Goal: Communication & Community: Answer question/provide support

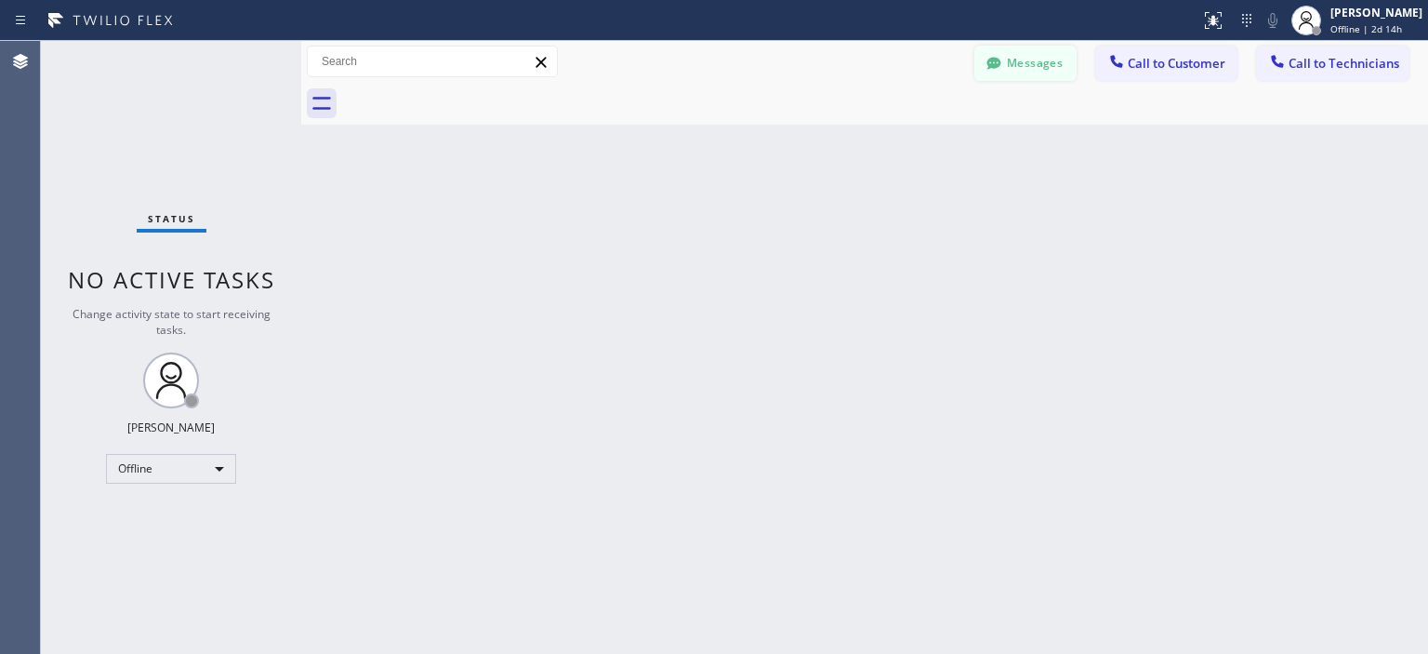
click at [1011, 72] on button "Messages" at bounding box center [1025, 63] width 102 height 35
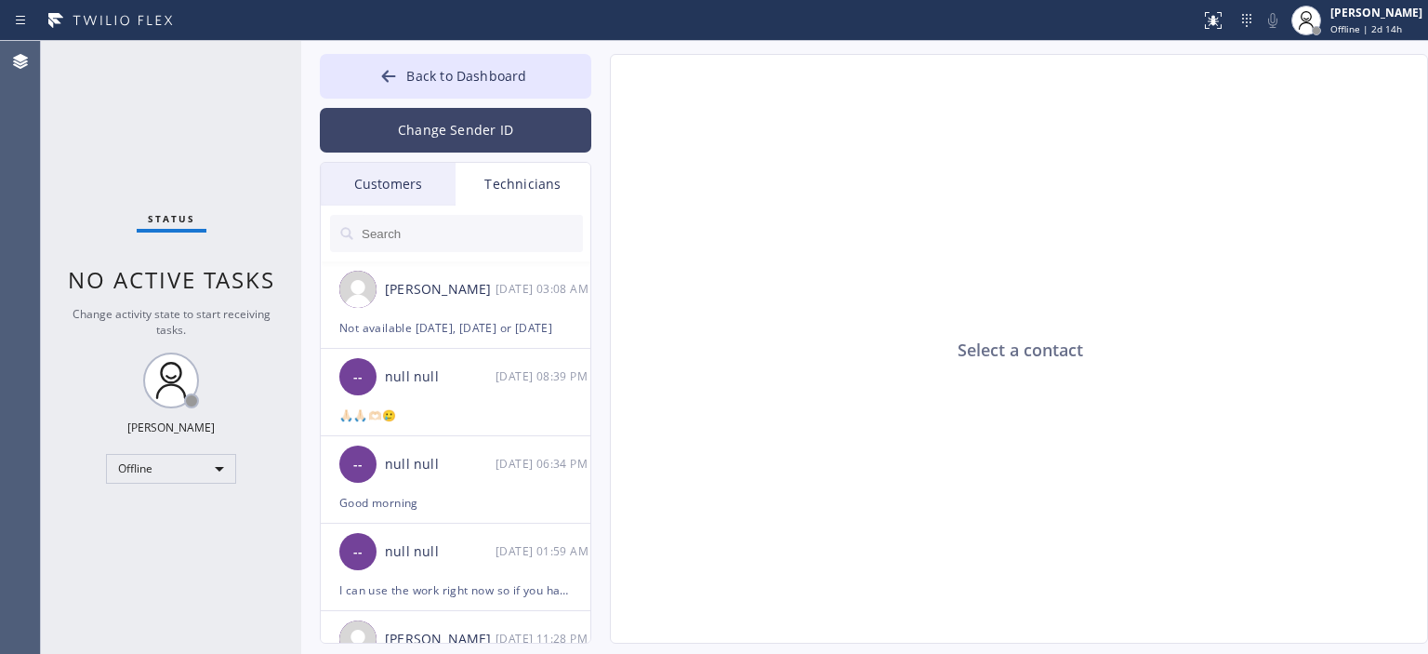
click at [439, 139] on button "Change Sender ID" at bounding box center [455, 130] width 271 height 45
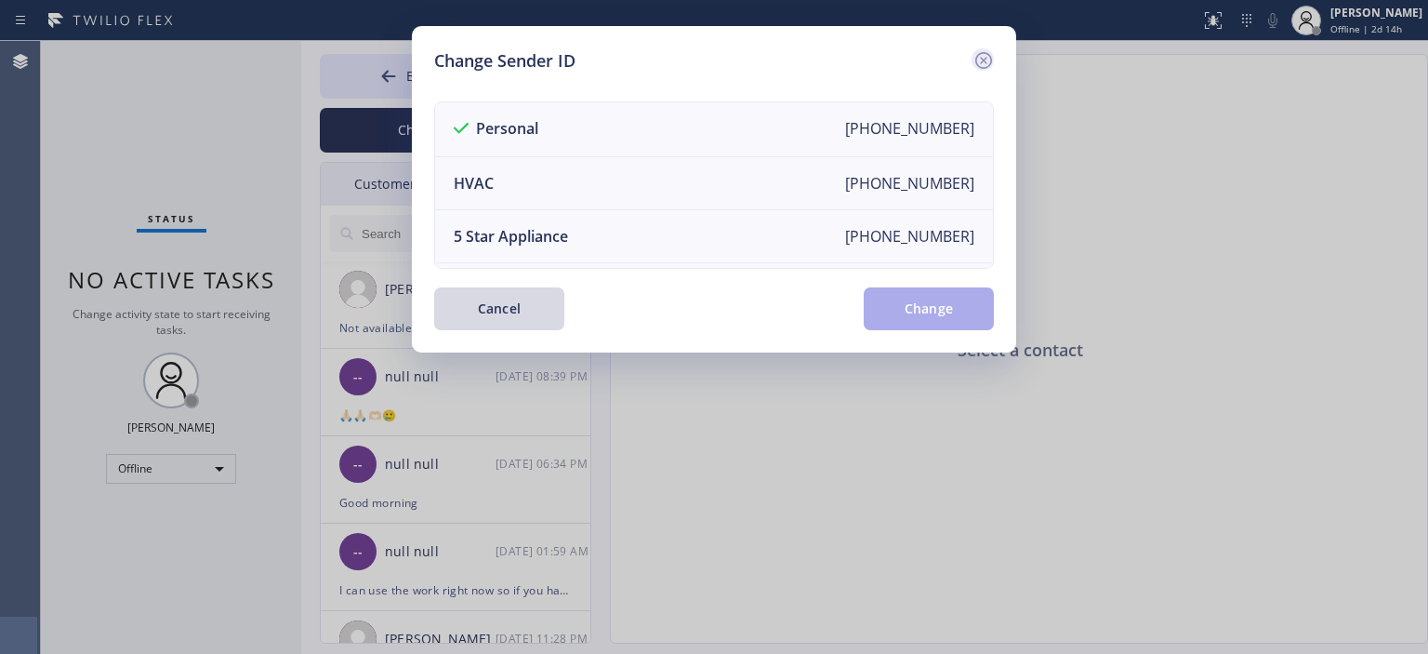
click at [984, 59] on icon at bounding box center [983, 60] width 22 height 22
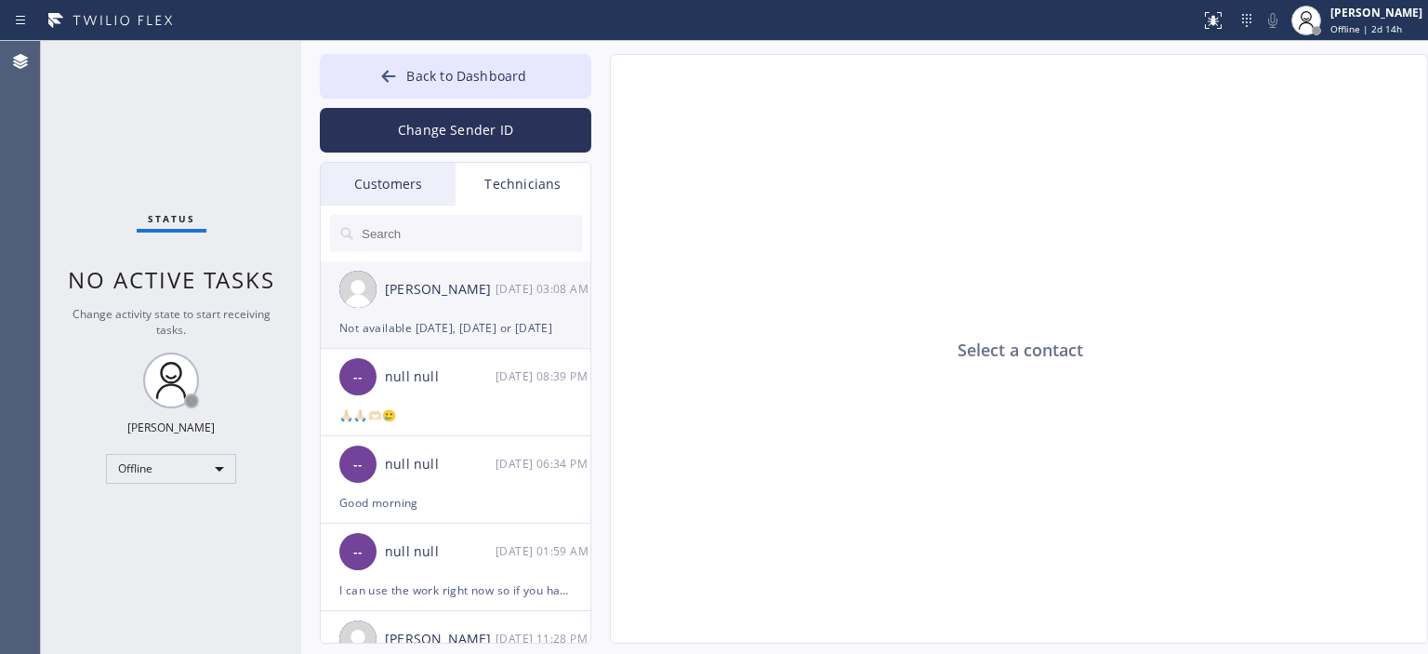
click at [439, 320] on div "Not available [DATE], [DATE] or [DATE]" at bounding box center [455, 327] width 232 height 21
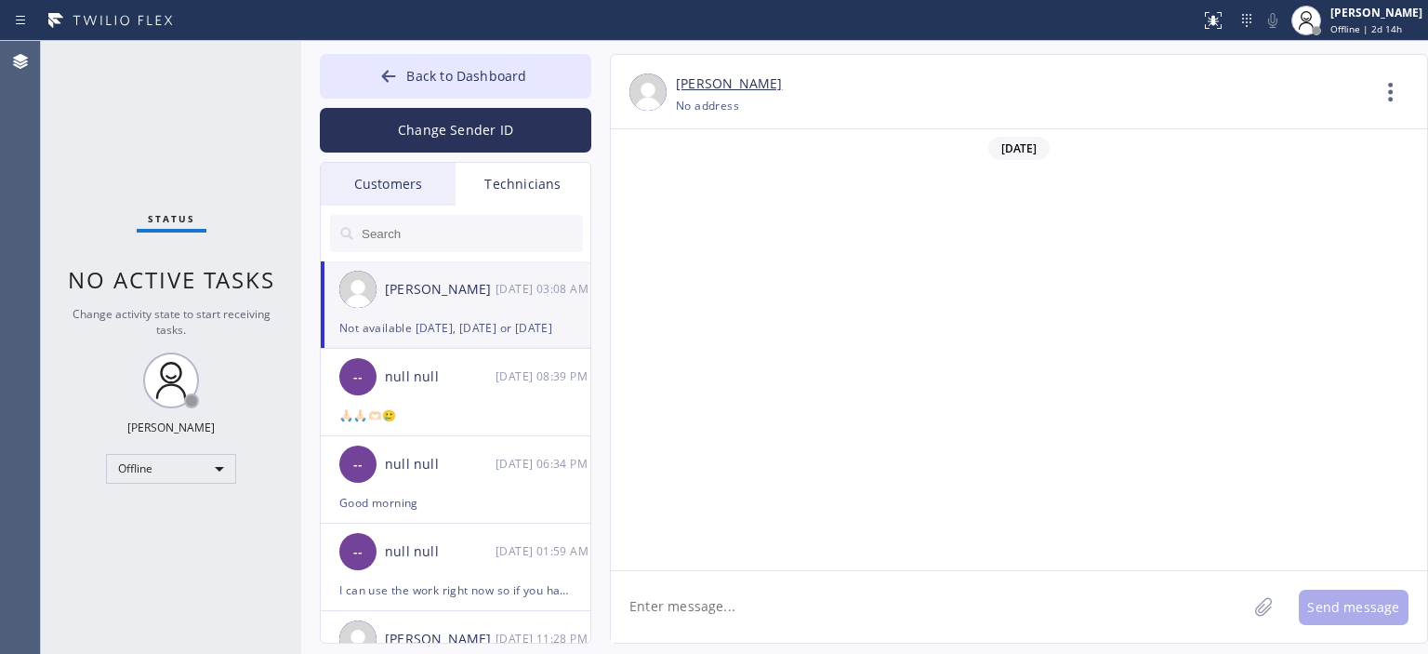
scroll to position [101716, 0]
click at [798, 596] on textarea at bounding box center [929, 607] width 636 height 72
type textarea "o"
type textarea "h"
type textarea "Okay go it, let me see if customer would reschedule"
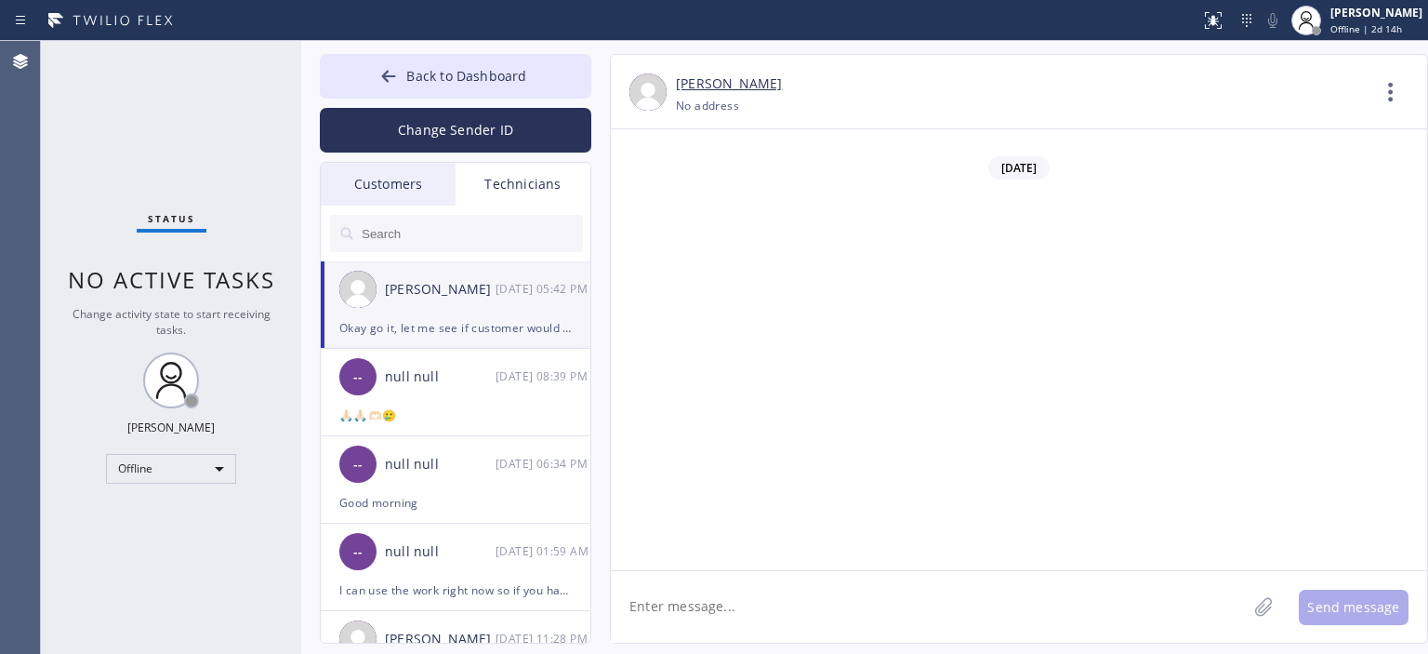
scroll to position [101822, 0]
click at [416, 190] on div "Customers" at bounding box center [388, 184] width 135 height 43
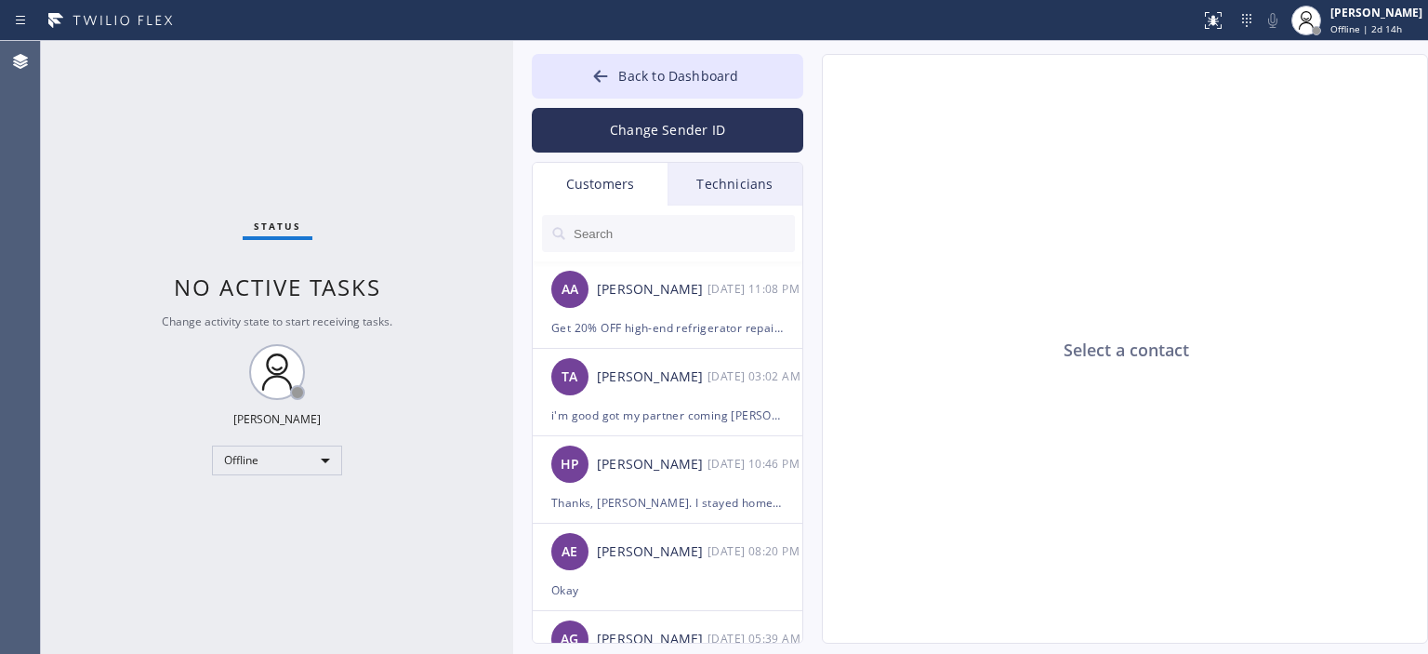
drag, startPoint x: 300, startPoint y: 59, endPoint x: 512, endPoint y: 66, distance: 212.1
click at [513, 66] on div at bounding box center [513, 347] width 0 height 613
click at [651, 132] on button "Change Sender ID" at bounding box center [667, 130] width 271 height 45
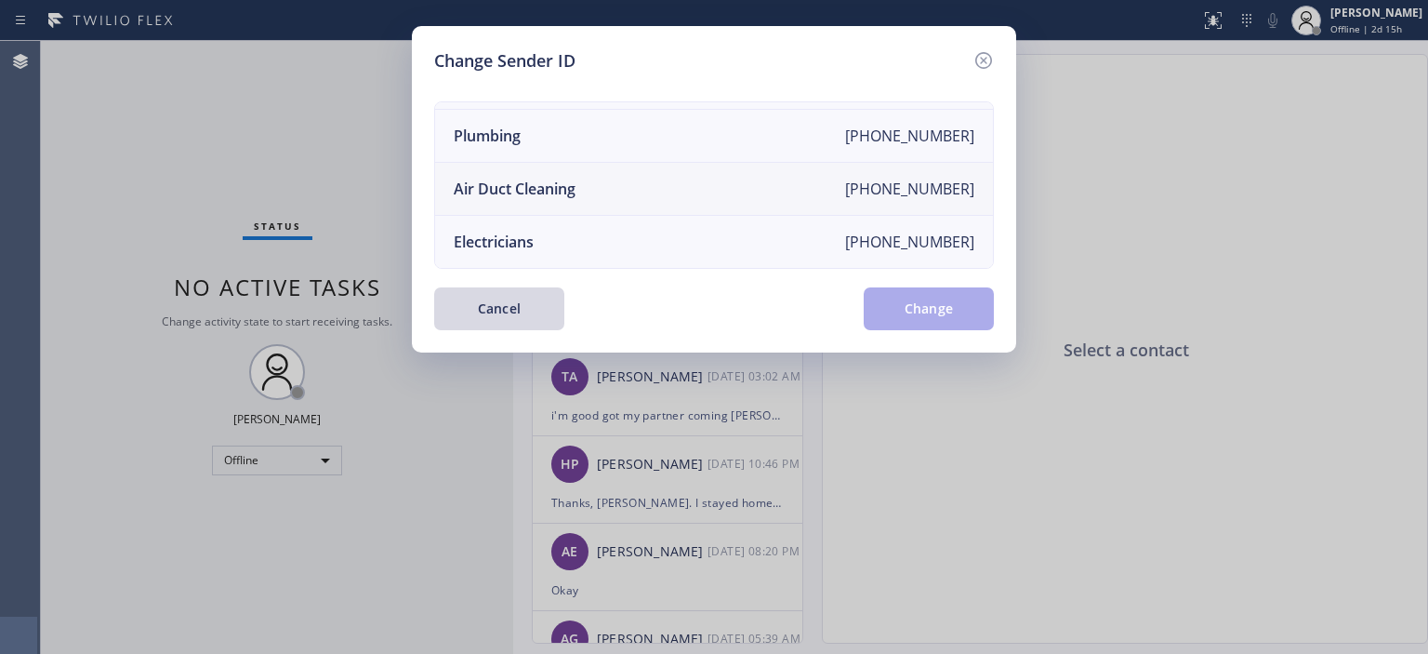
scroll to position [216, 0]
click at [610, 177] on li "Air Duct Cleaning [PHONE_NUMBER]" at bounding box center [714, 189] width 558 height 53
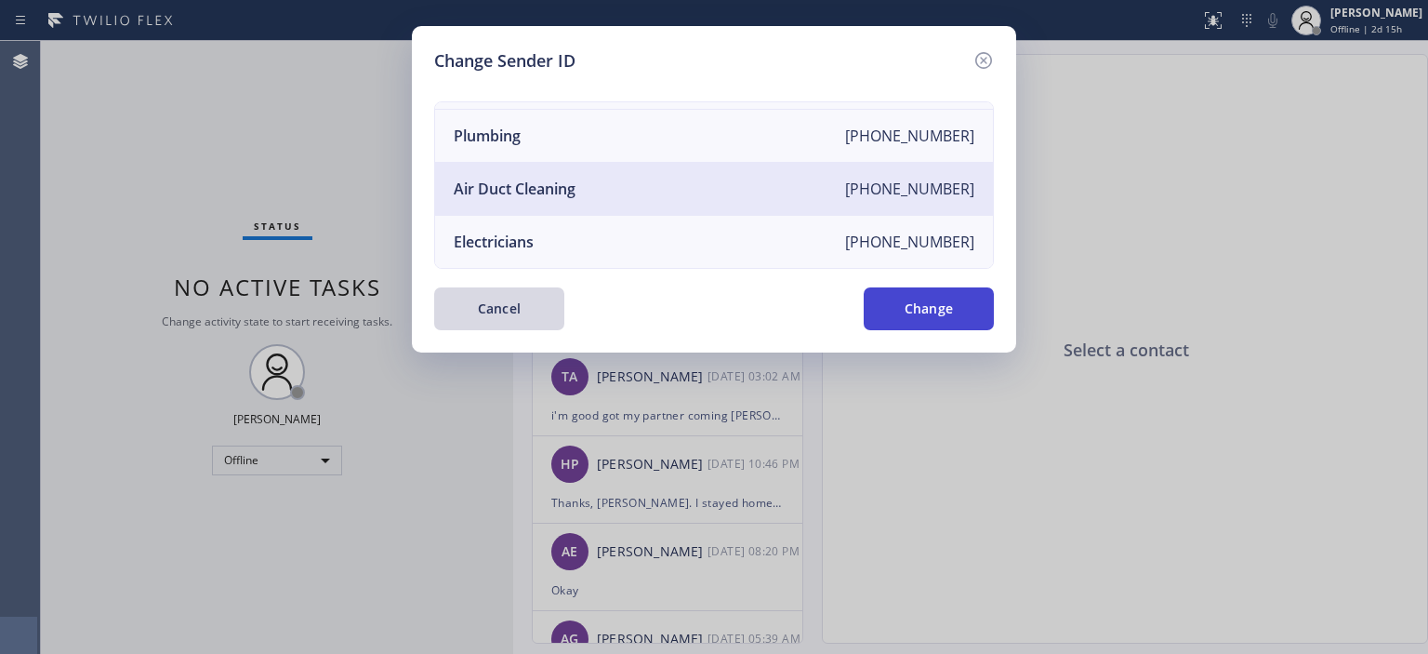
click at [896, 301] on button "Change" at bounding box center [929, 308] width 130 height 43
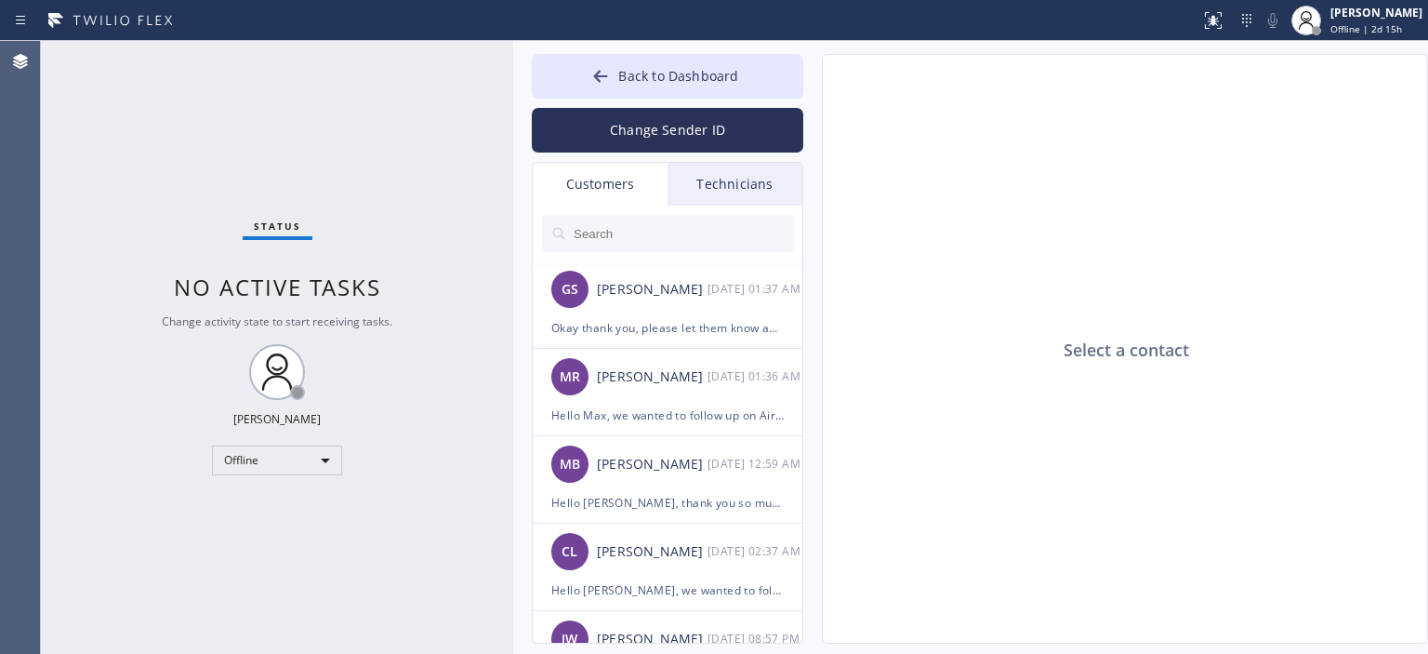
click at [626, 236] on input "text" at bounding box center [683, 233] width 223 height 37
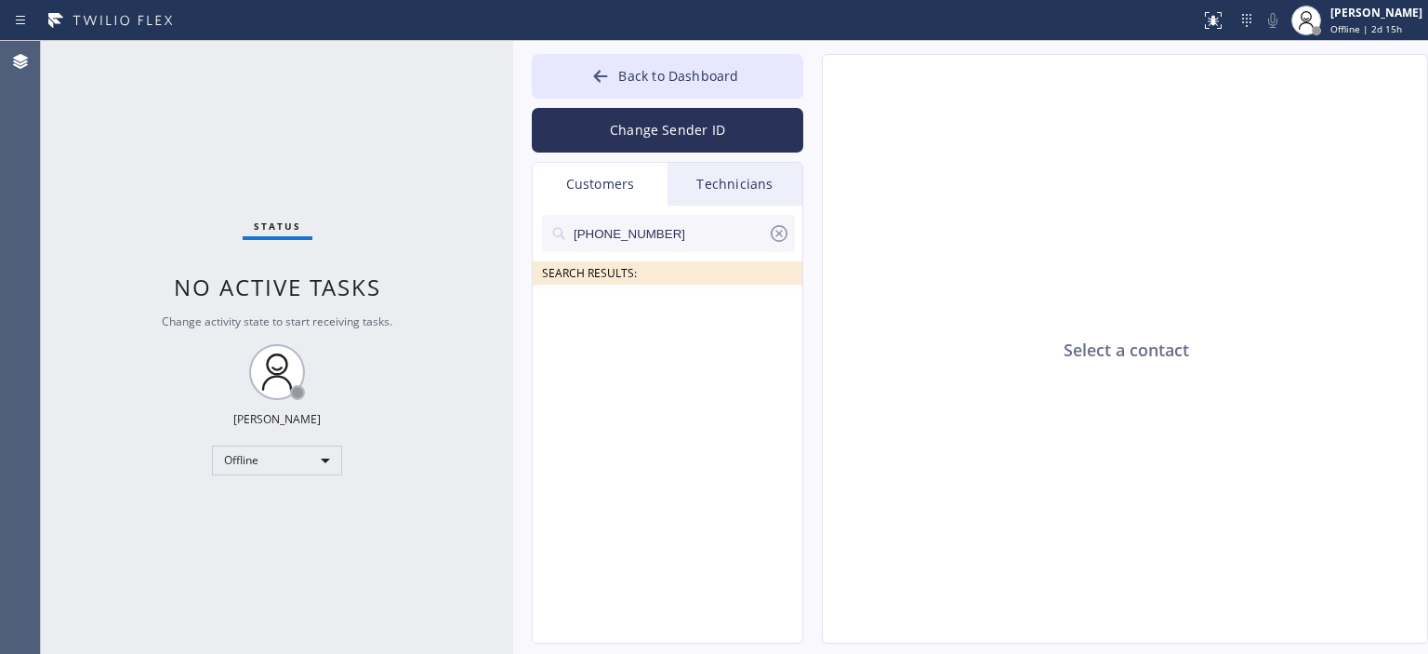
click at [695, 235] on input "[PHONE_NUMBER]" at bounding box center [670, 233] width 196 height 37
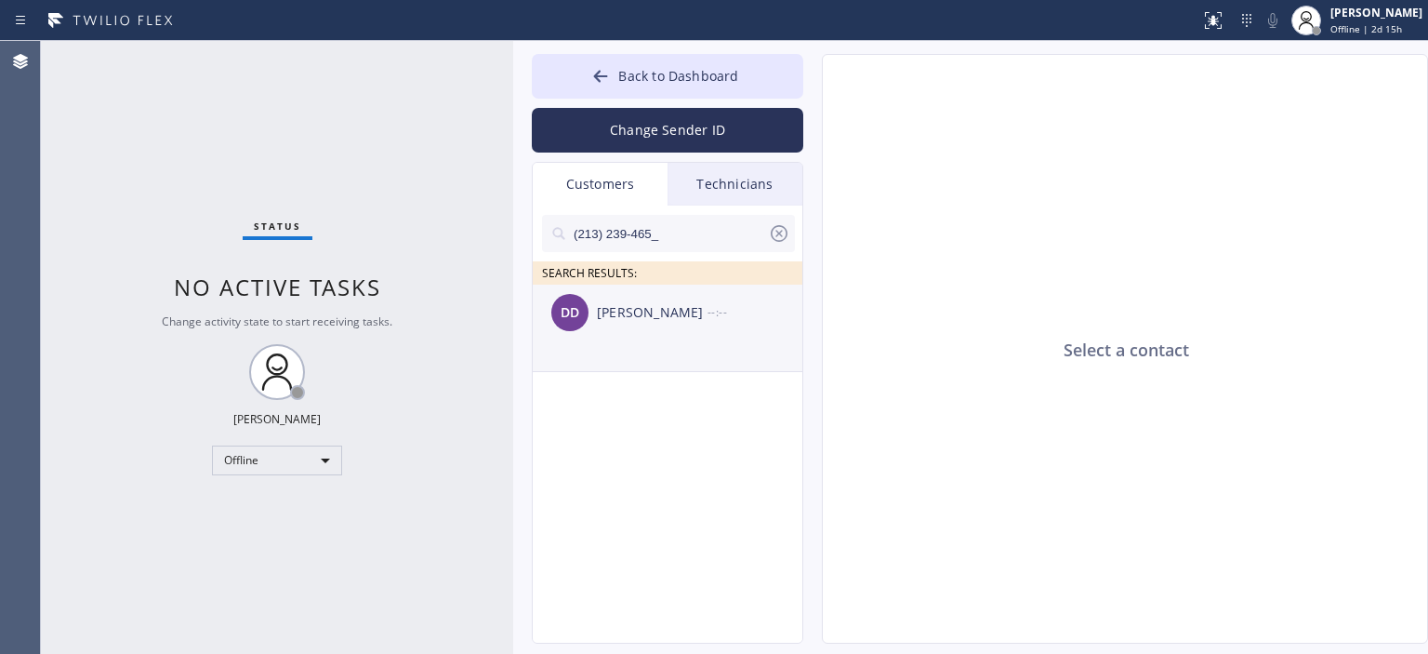
click at [666, 310] on div "[PERSON_NAME]" at bounding box center [652, 312] width 111 height 21
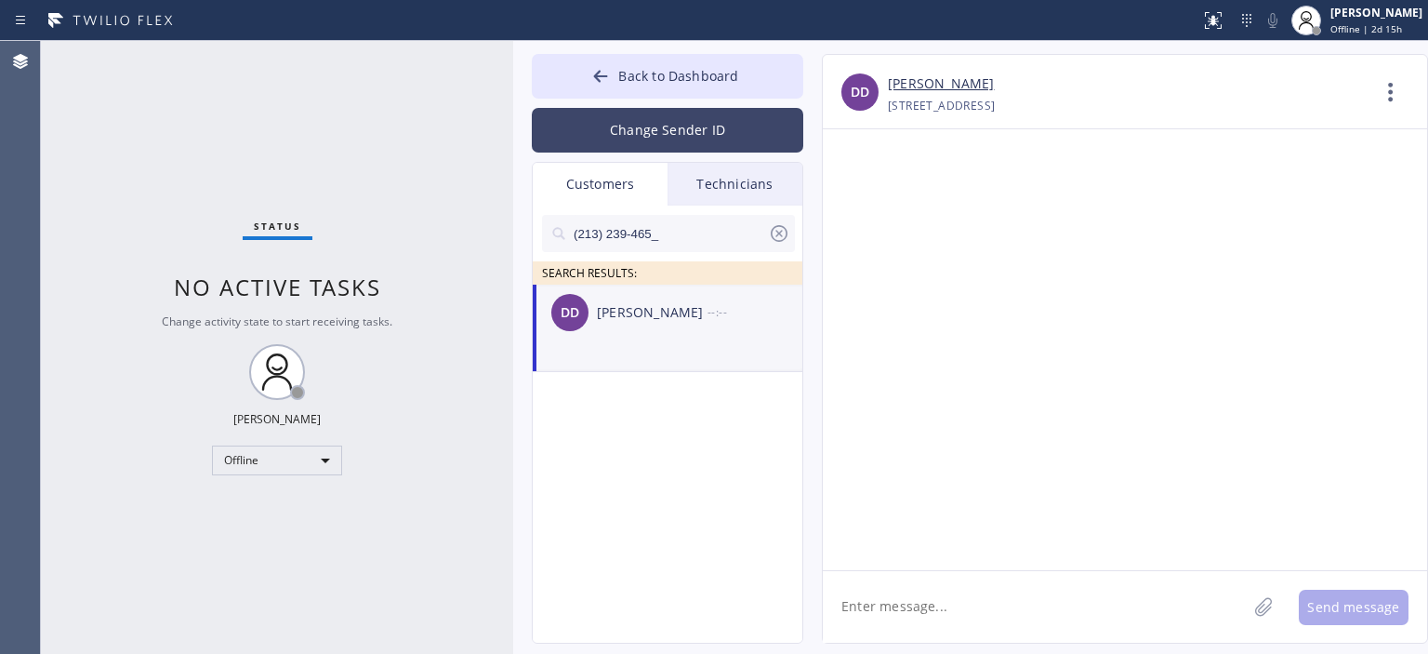
click at [684, 116] on button "Change Sender ID" at bounding box center [667, 130] width 271 height 45
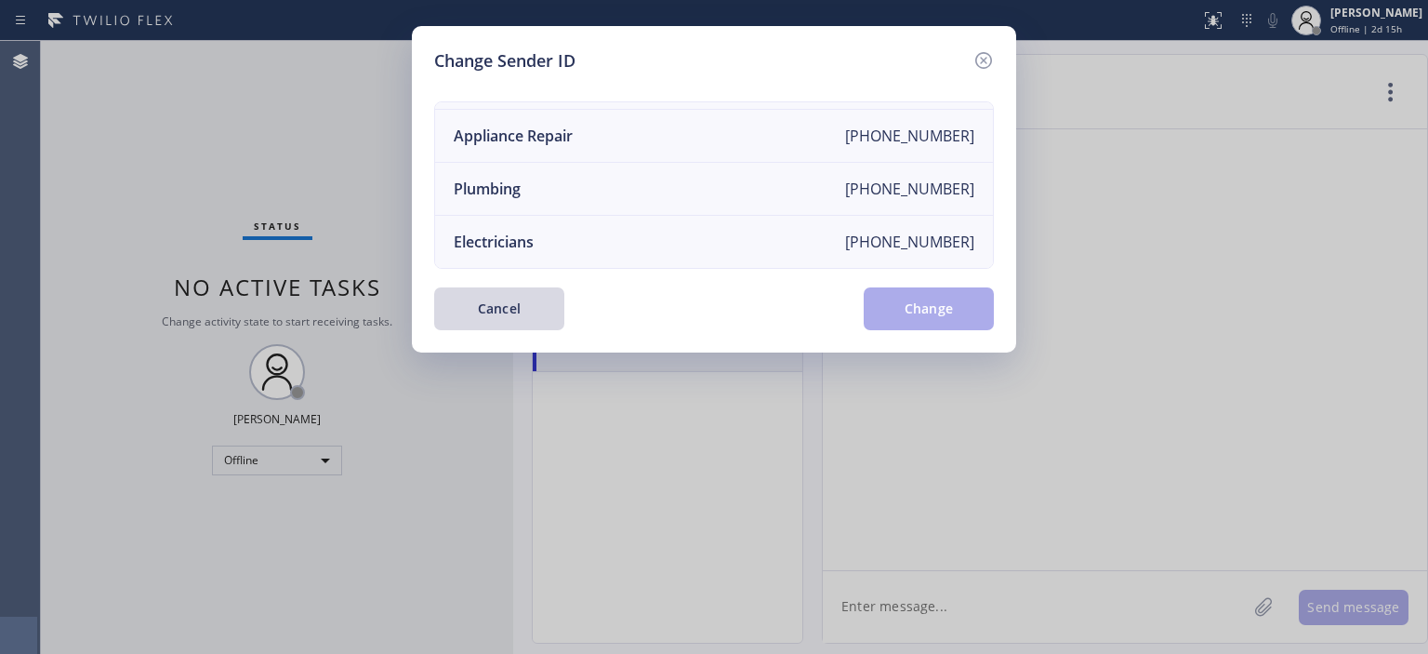
scroll to position [0, 0]
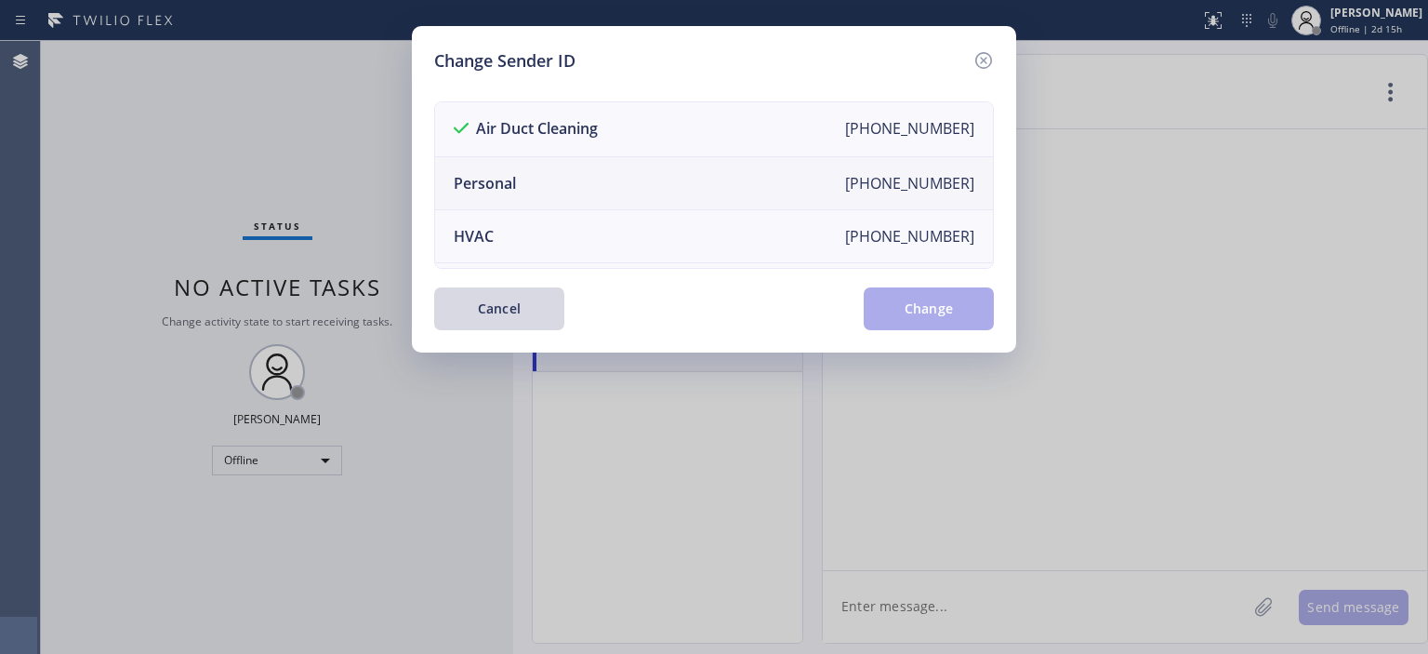
click at [592, 171] on li "Personal [PHONE_NUMBER]" at bounding box center [714, 183] width 558 height 53
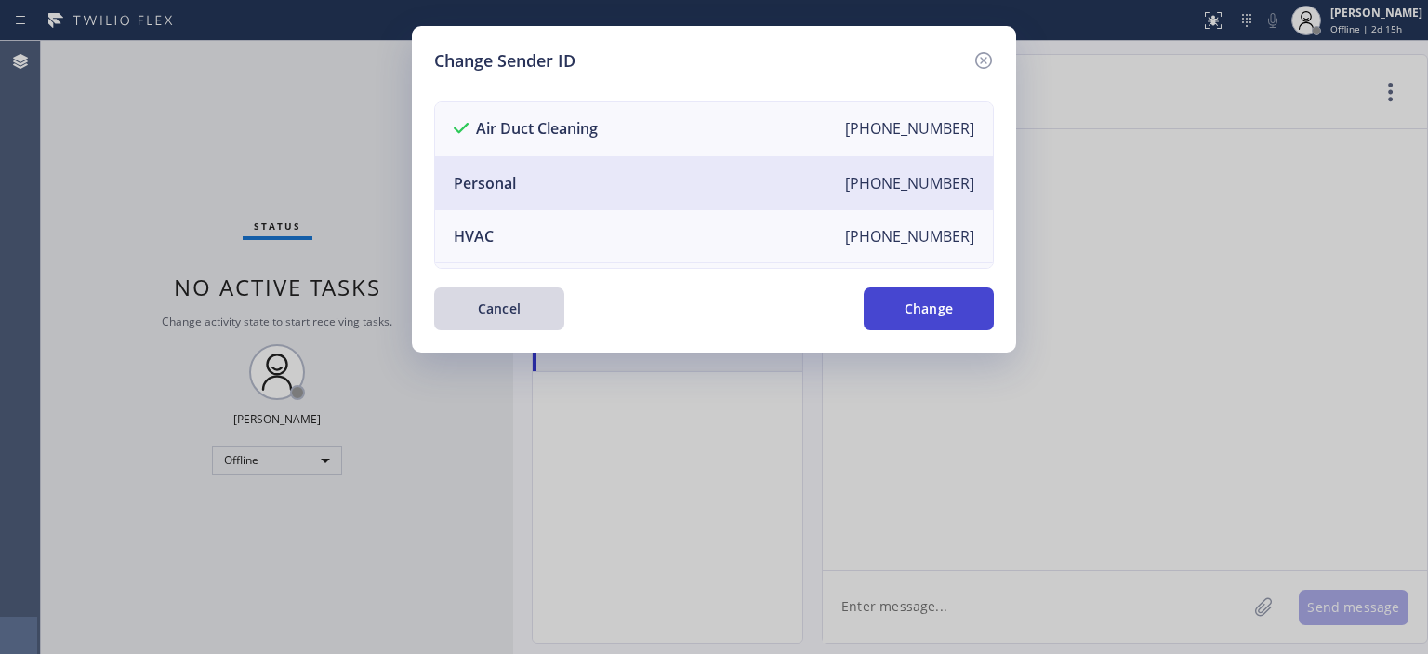
click at [891, 299] on button "Change" at bounding box center [929, 308] width 130 height 43
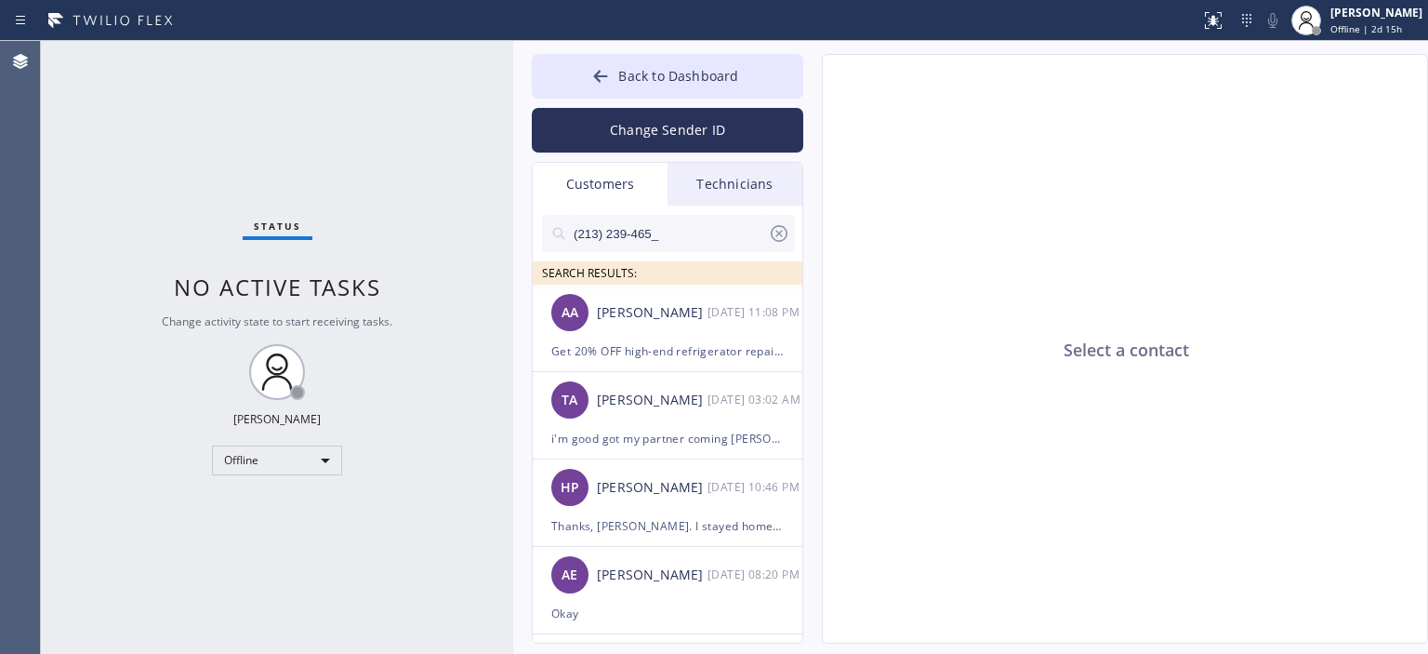
click at [744, 194] on div "Technicians" at bounding box center [734, 184] width 135 height 43
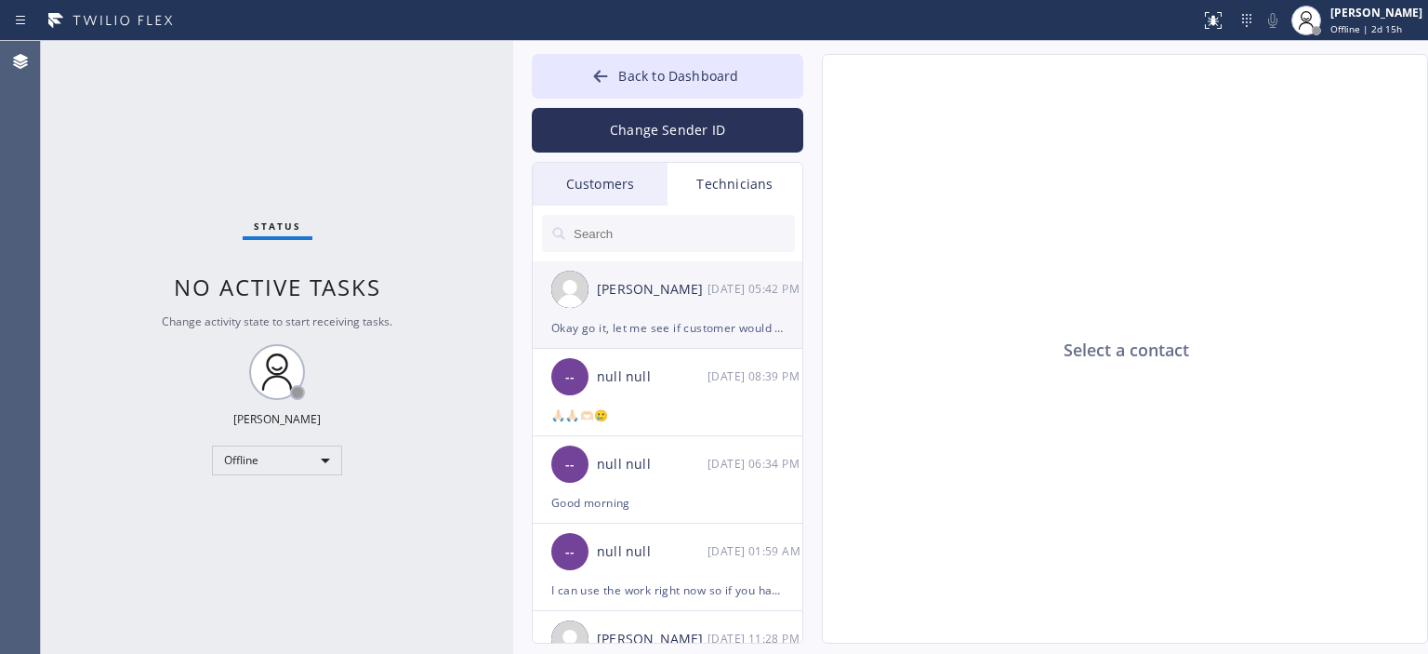
click at [707, 274] on div "[PERSON_NAME] [DATE] 05:42 PM" at bounding box center [668, 289] width 271 height 56
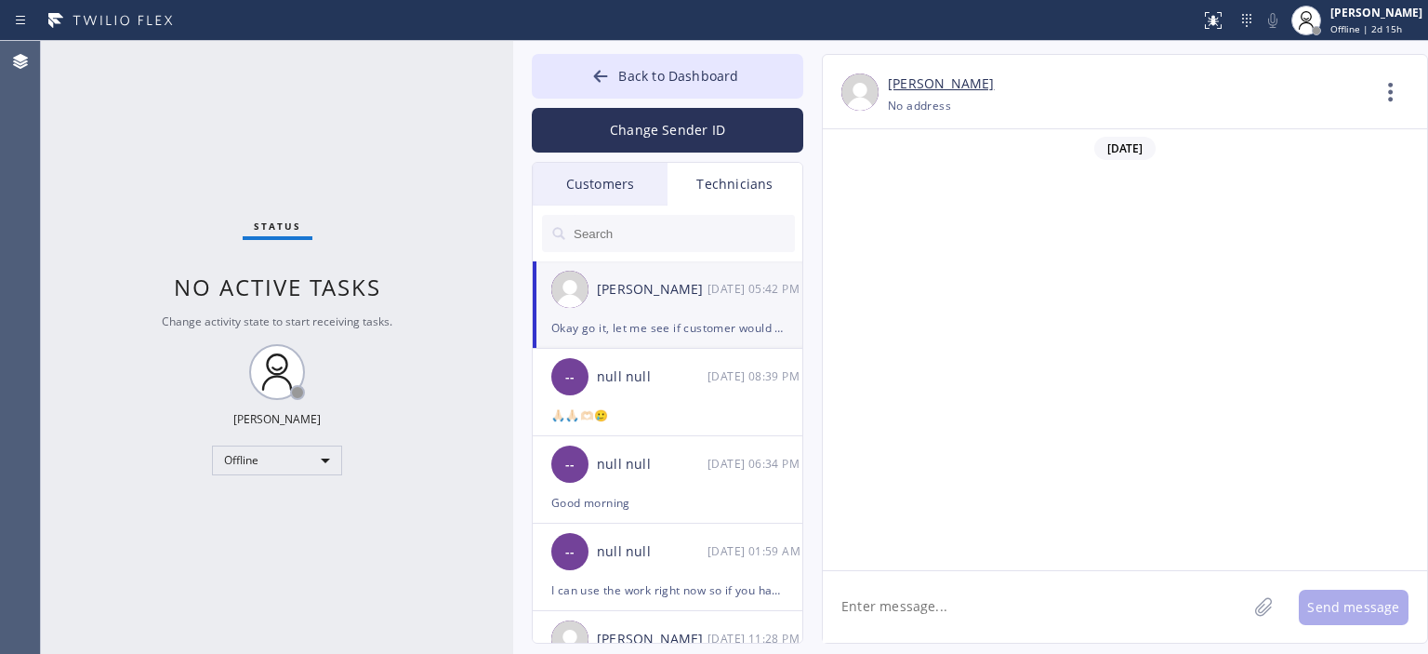
scroll to position [107729, 0]
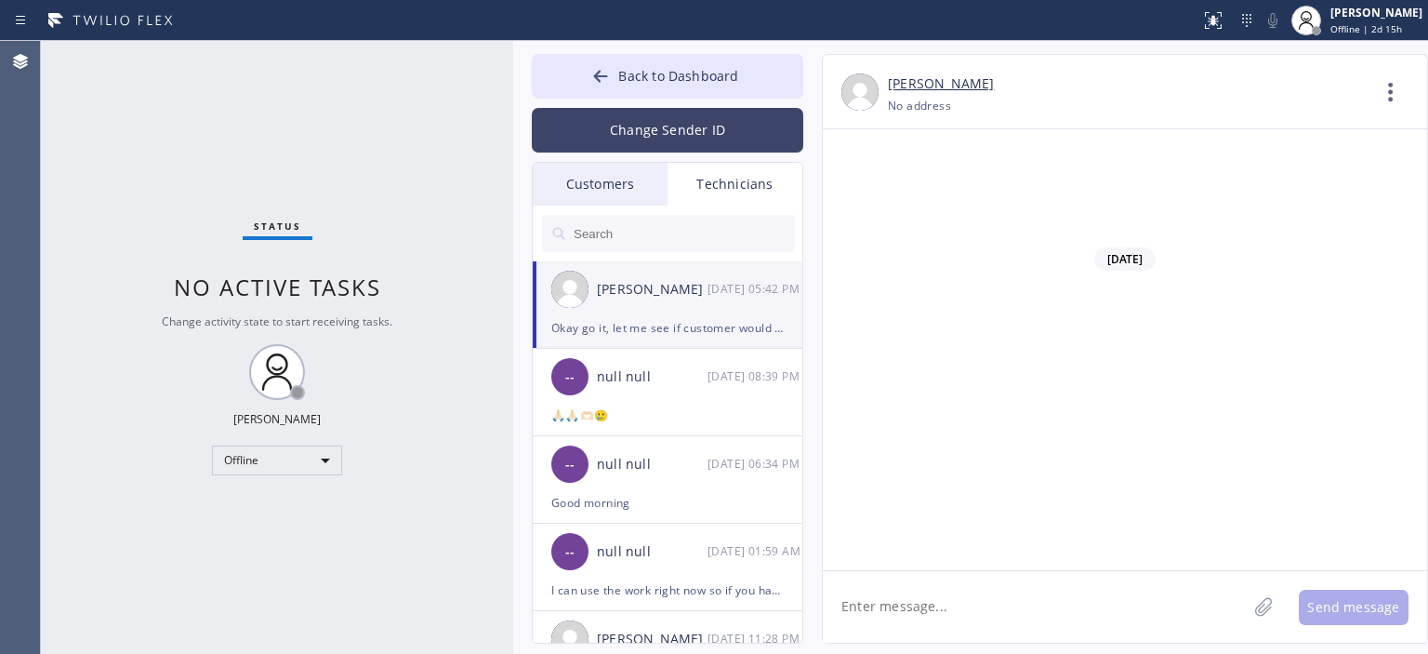
click at [688, 119] on button "Change Sender ID" at bounding box center [667, 130] width 271 height 45
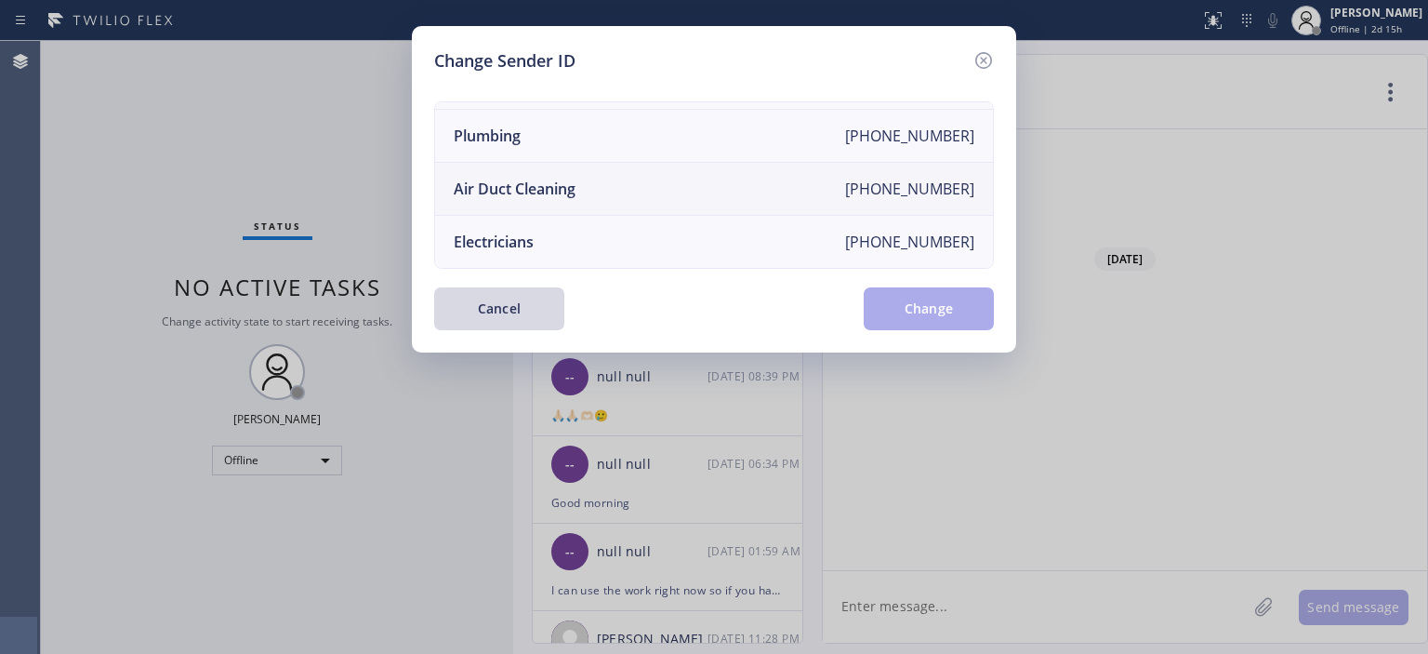
scroll to position [216, 0]
click at [629, 180] on li "Air Duct Cleaning [PHONE_NUMBER]" at bounding box center [714, 189] width 558 height 53
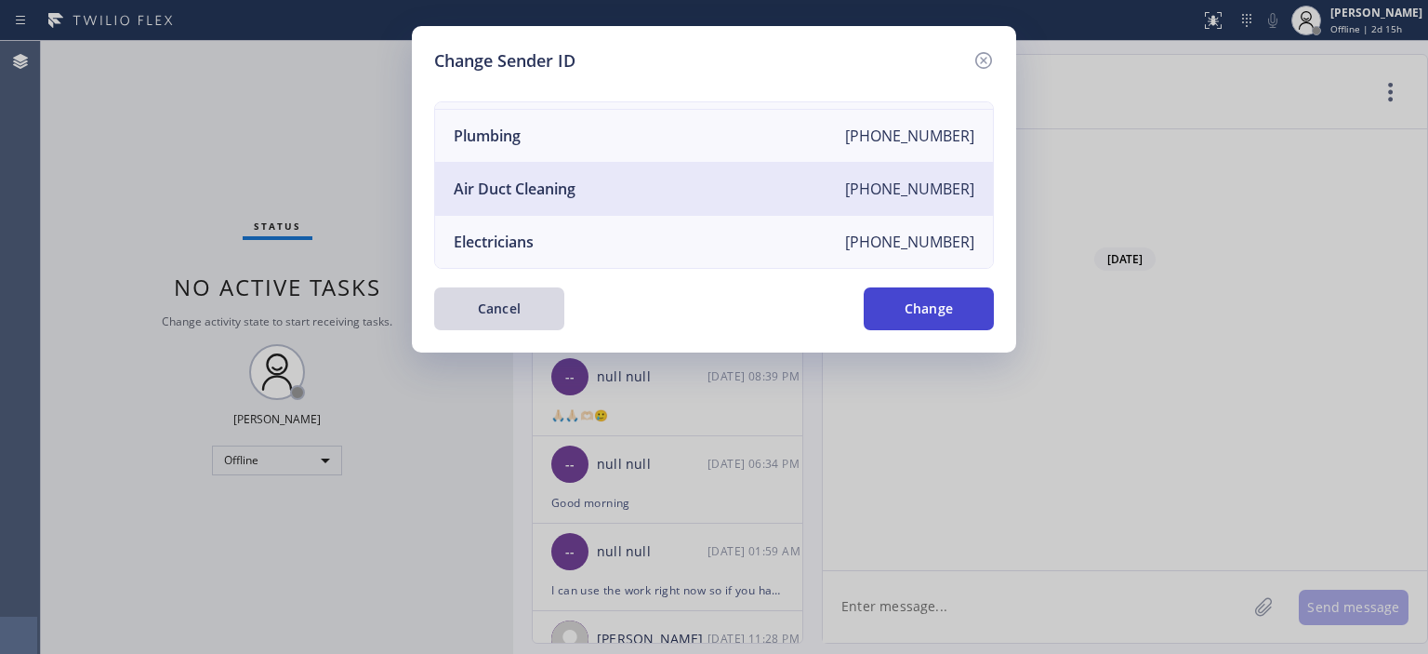
click at [923, 317] on button "Change" at bounding box center [929, 308] width 130 height 43
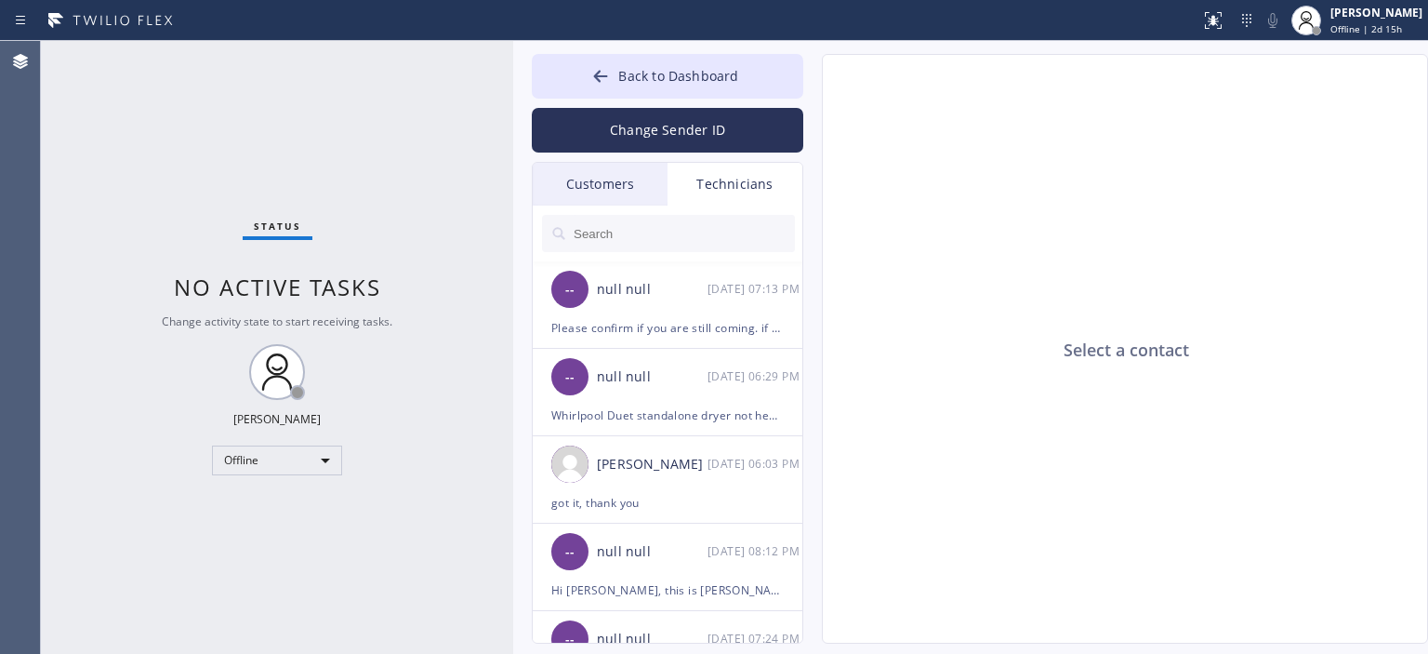
click at [601, 179] on div "Customers" at bounding box center [600, 184] width 135 height 43
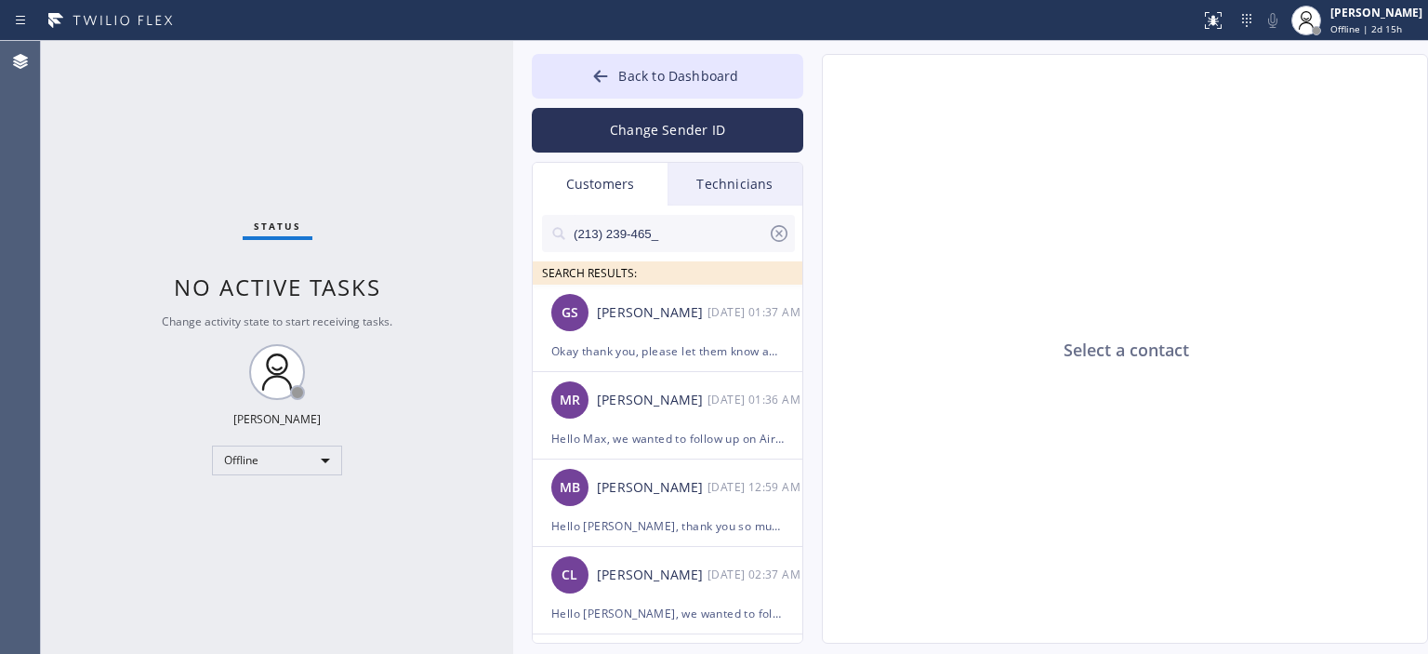
click at [684, 233] on input "(213) 239-465_" at bounding box center [670, 233] width 196 height 37
click at [787, 234] on icon at bounding box center [779, 233] width 22 height 22
click at [697, 225] on input "text" at bounding box center [683, 233] width 223 height 37
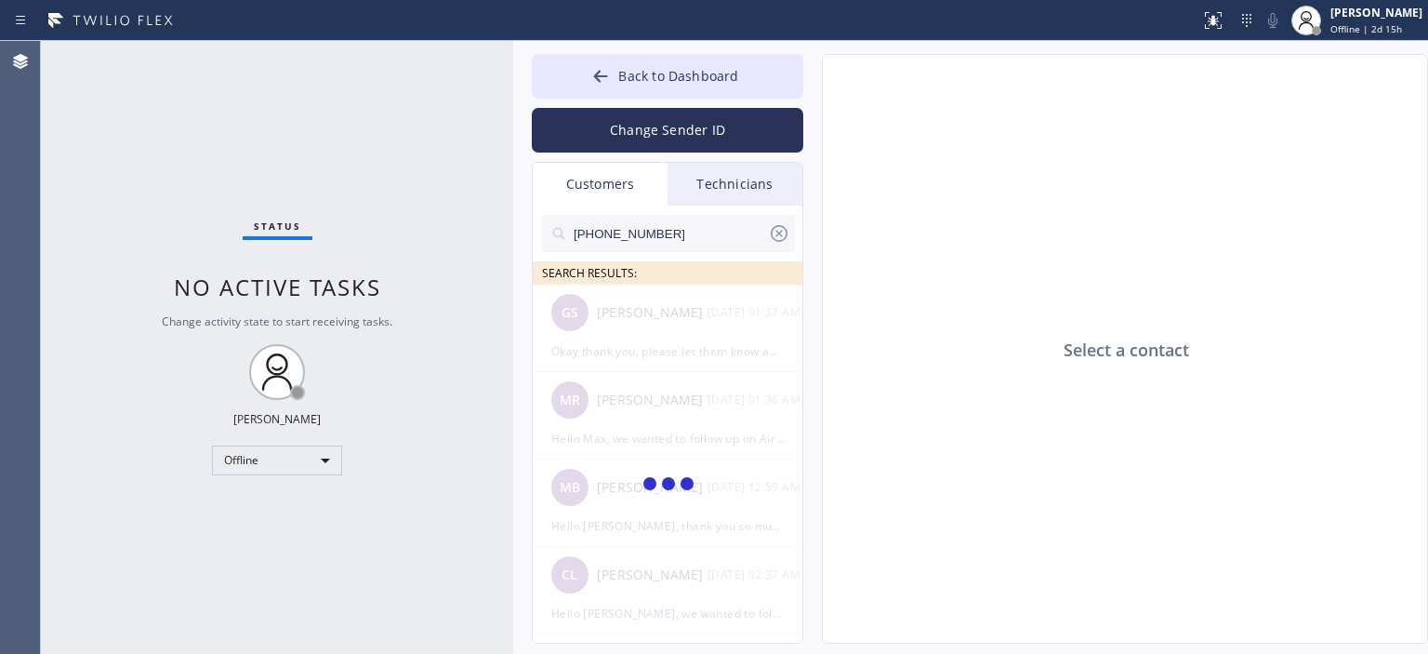
click at [693, 231] on input "[PHONE_NUMBER]" at bounding box center [670, 233] width 196 height 37
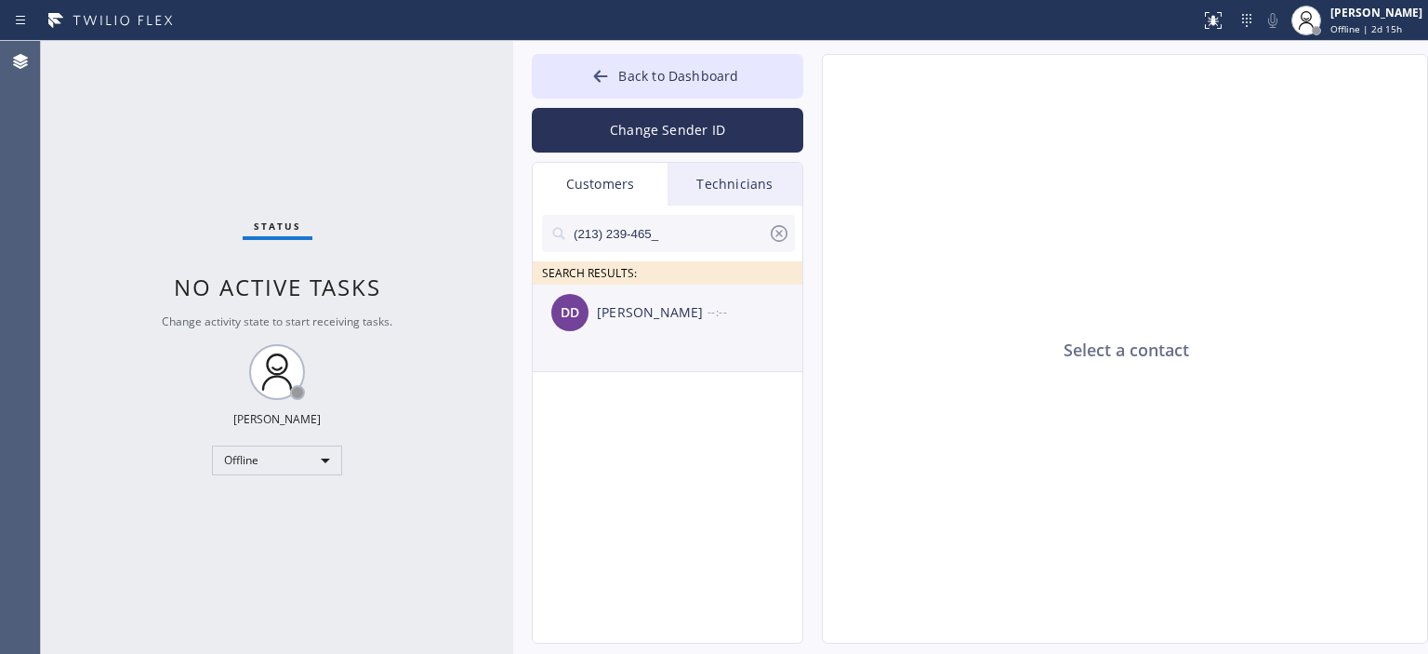
click at [667, 334] on div "DD [PERSON_NAME] --:--" at bounding box center [668, 312] width 271 height 56
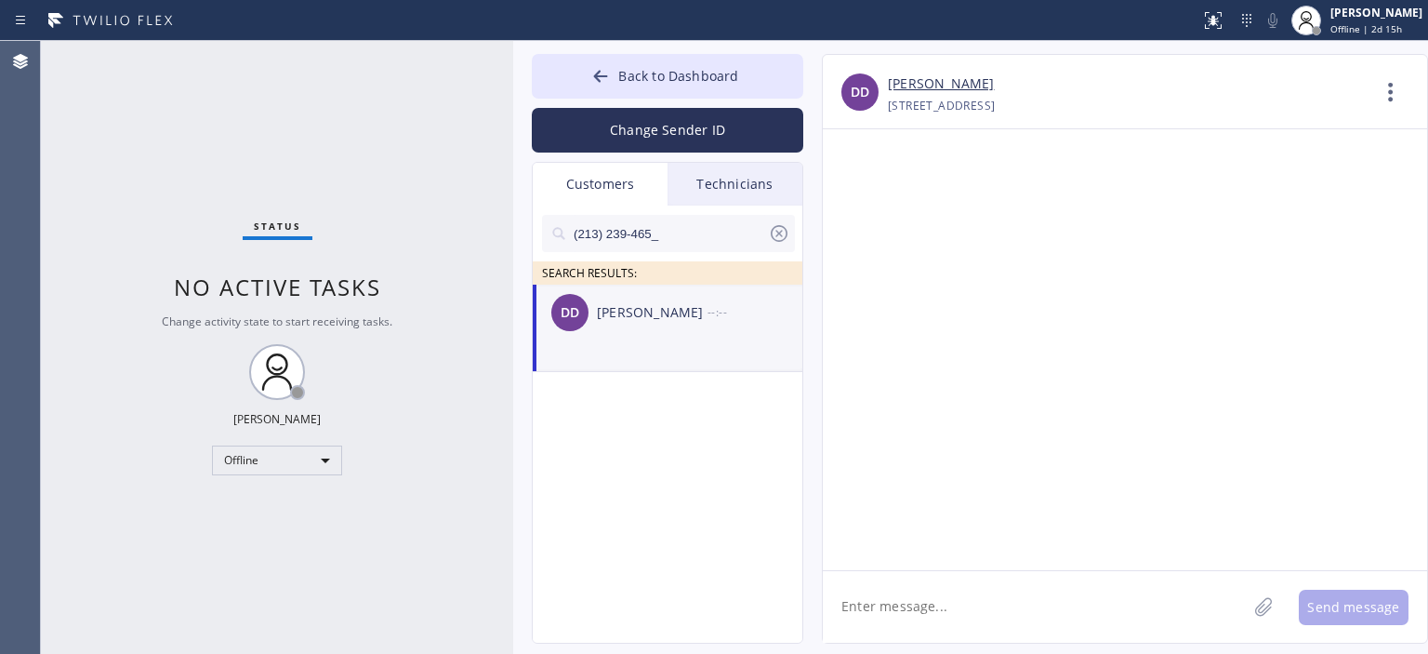
click at [933, 605] on textarea at bounding box center [1035, 607] width 424 height 72
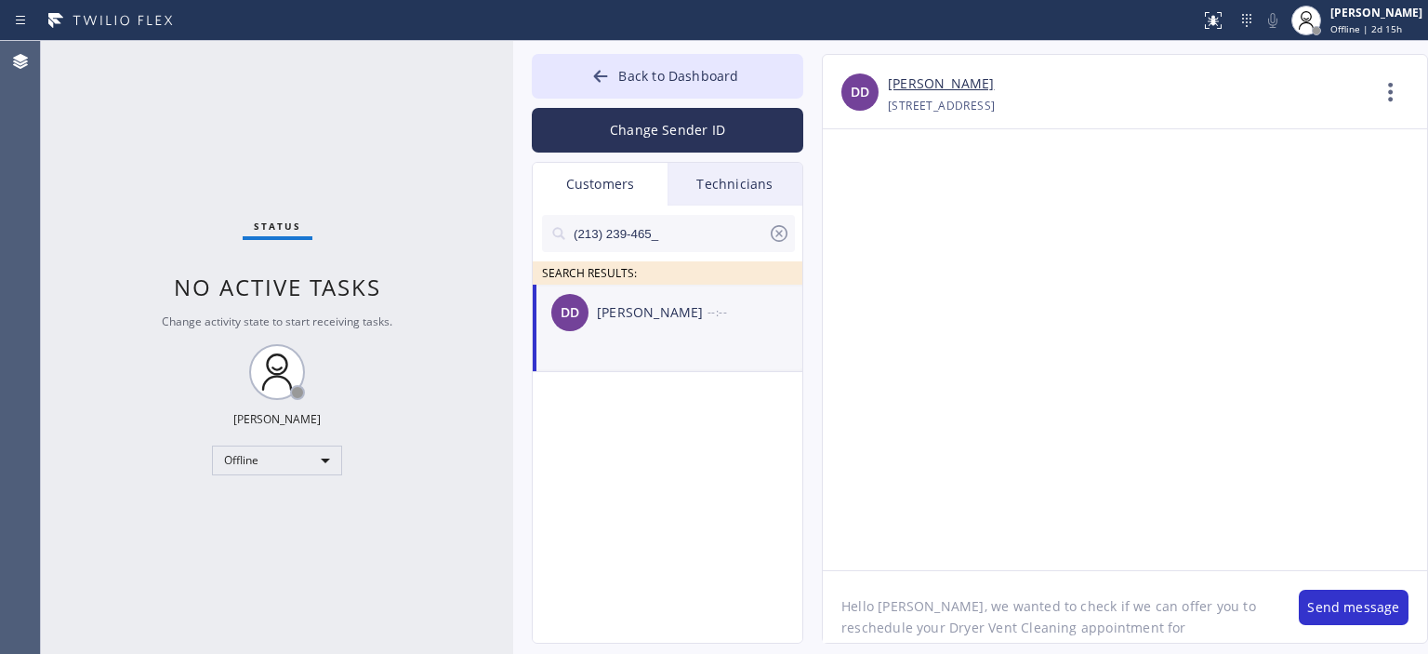
click at [1004, 620] on textarea "Hello [PERSON_NAME], we wanted to check if we can offer you to reschedule your …" at bounding box center [1051, 607] width 457 height 72
click at [1084, 624] on textarea "Hello [PERSON_NAME], we wanted to check if we can offer you to reschedule your …" at bounding box center [1051, 607] width 457 height 72
click at [1089, 594] on textarea "Hello [PERSON_NAME], we wanted to check if we can offer you to reschedule your …" at bounding box center [1051, 607] width 457 height 72
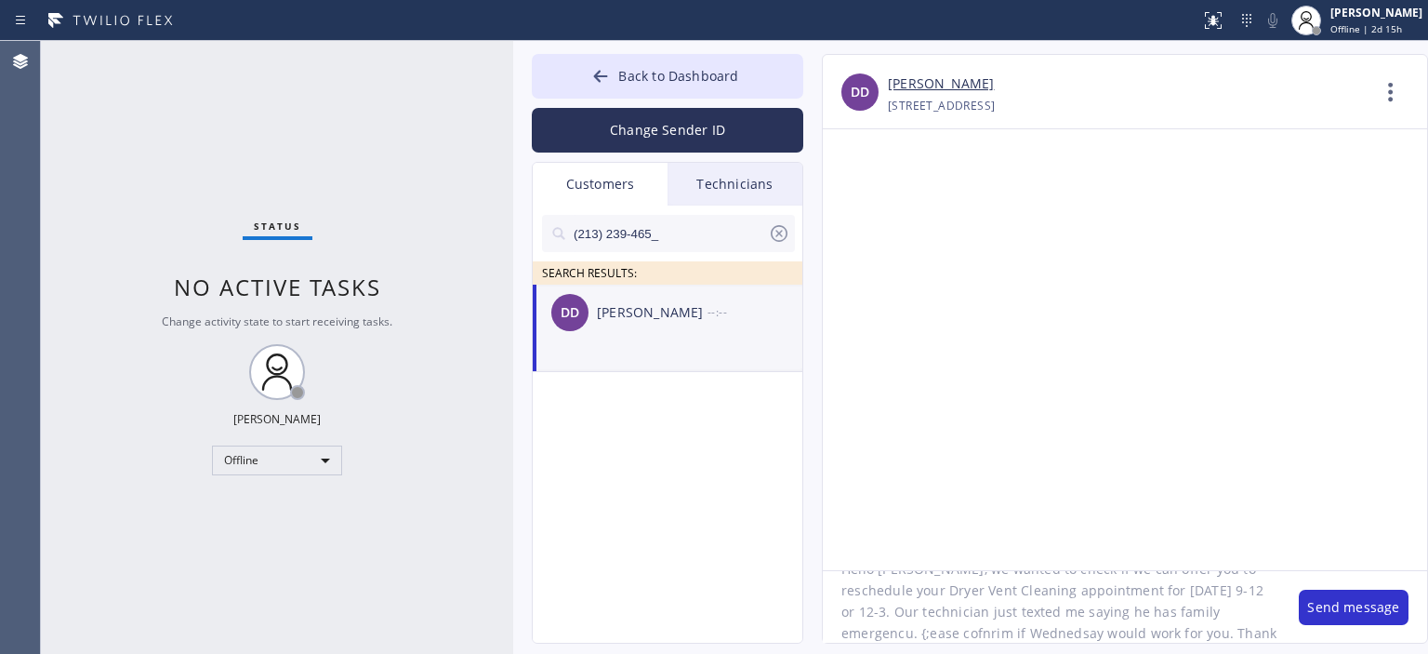
click at [1089, 594] on textarea "Hello [PERSON_NAME], we wanted to check if we can offer you to reschedule your …" at bounding box center [1051, 607] width 457 height 72
type textarea "Hello [PERSON_NAME], we wanted to check if we can offer you to reschedule your …"
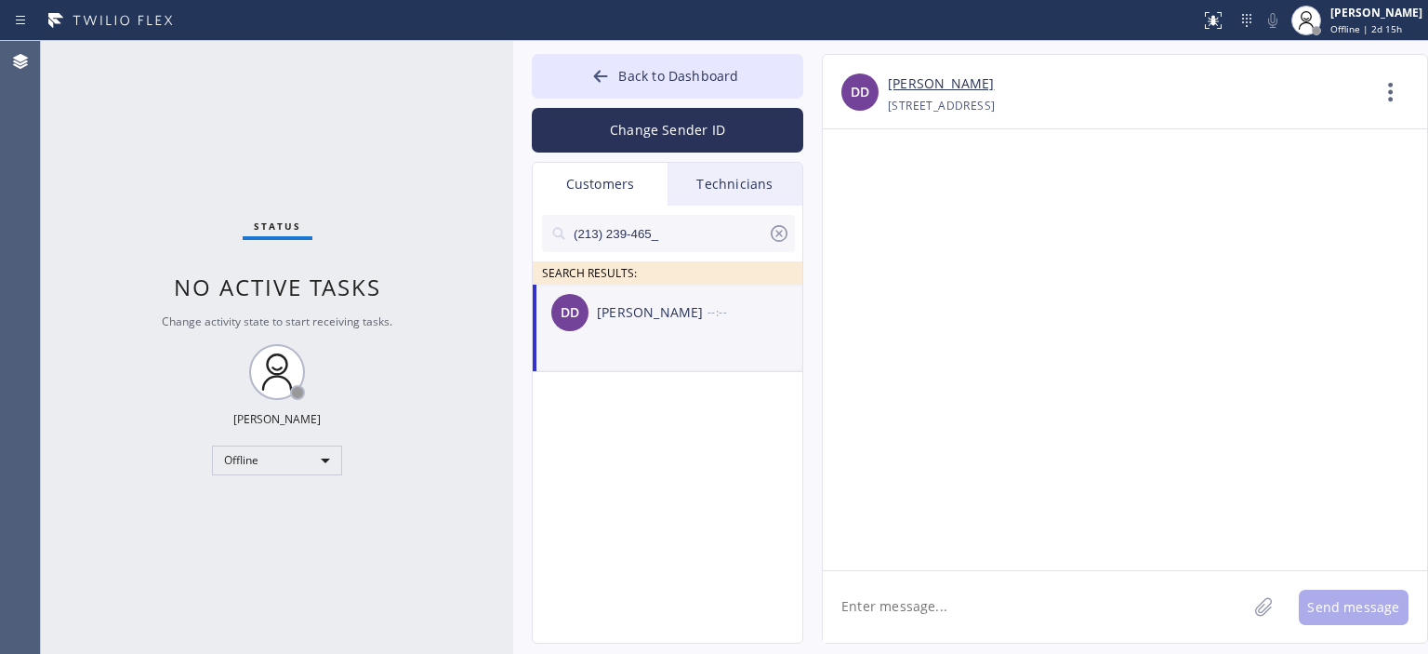
scroll to position [0, 0]
click at [865, 613] on textarea at bounding box center [1035, 607] width 424 height 72
paste textarea "Hello [PERSON_NAME], we wanted to check if we can offer you to reschedule your …"
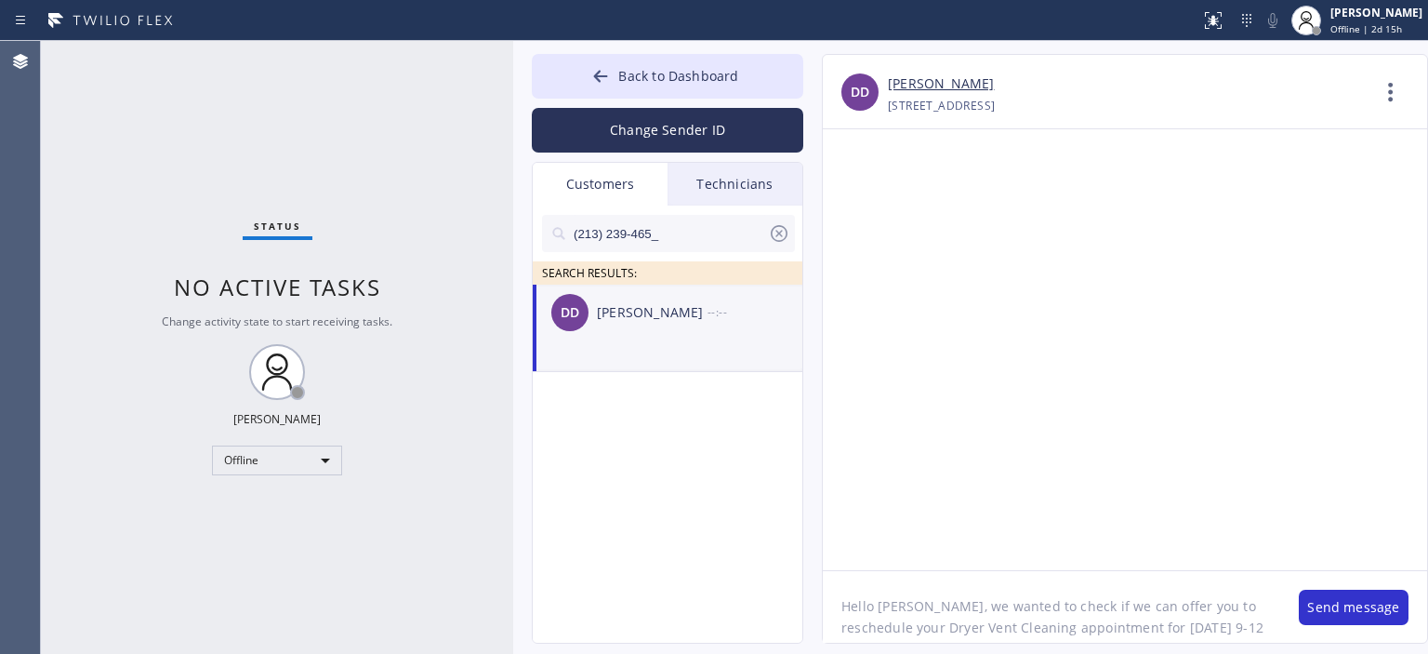
scroll to position [37, 0]
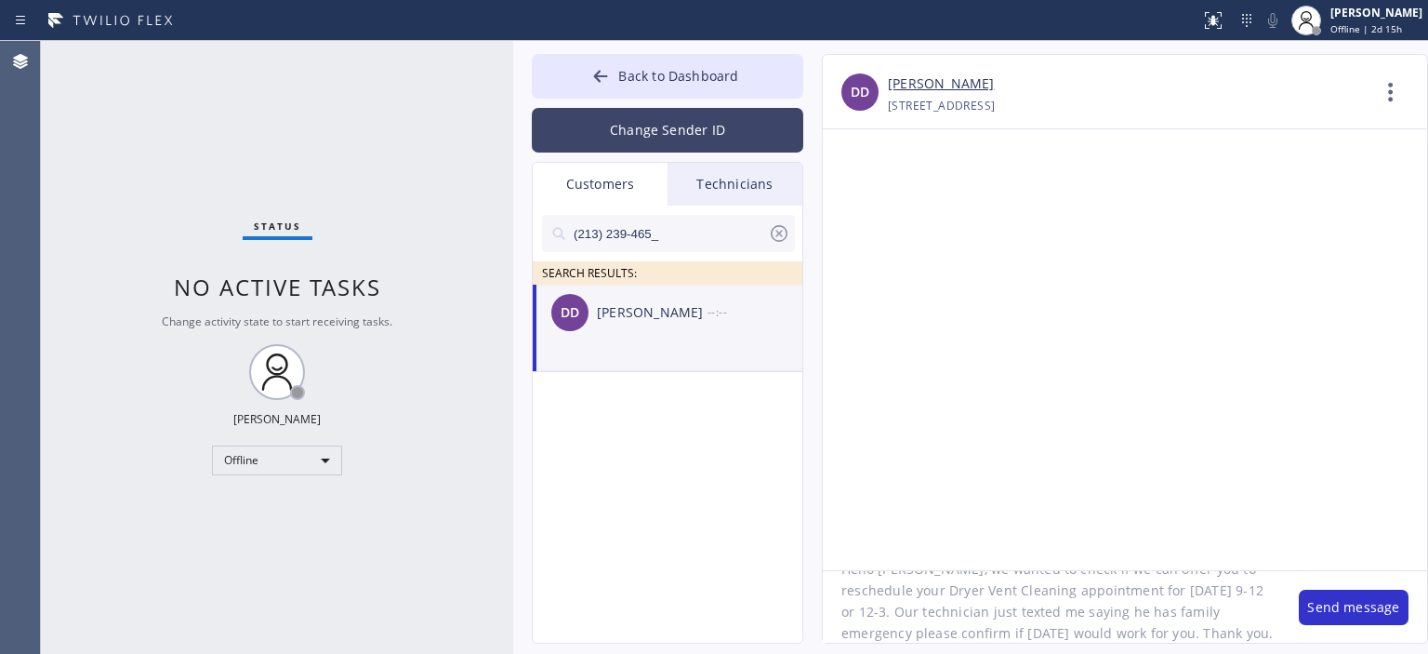
type textarea "Hello [PERSON_NAME], we wanted to check if we can offer you to reschedule your …"
click at [693, 137] on button "Change Sender ID" at bounding box center [667, 130] width 271 height 45
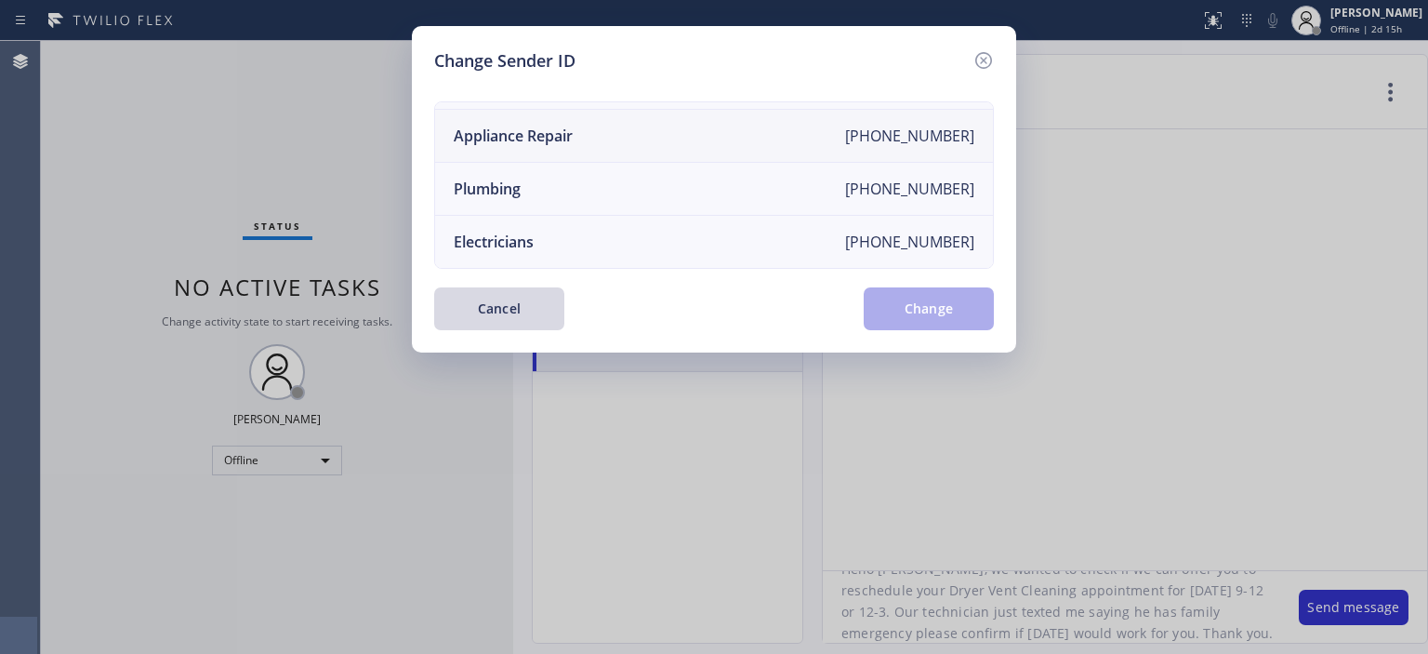
scroll to position [0, 0]
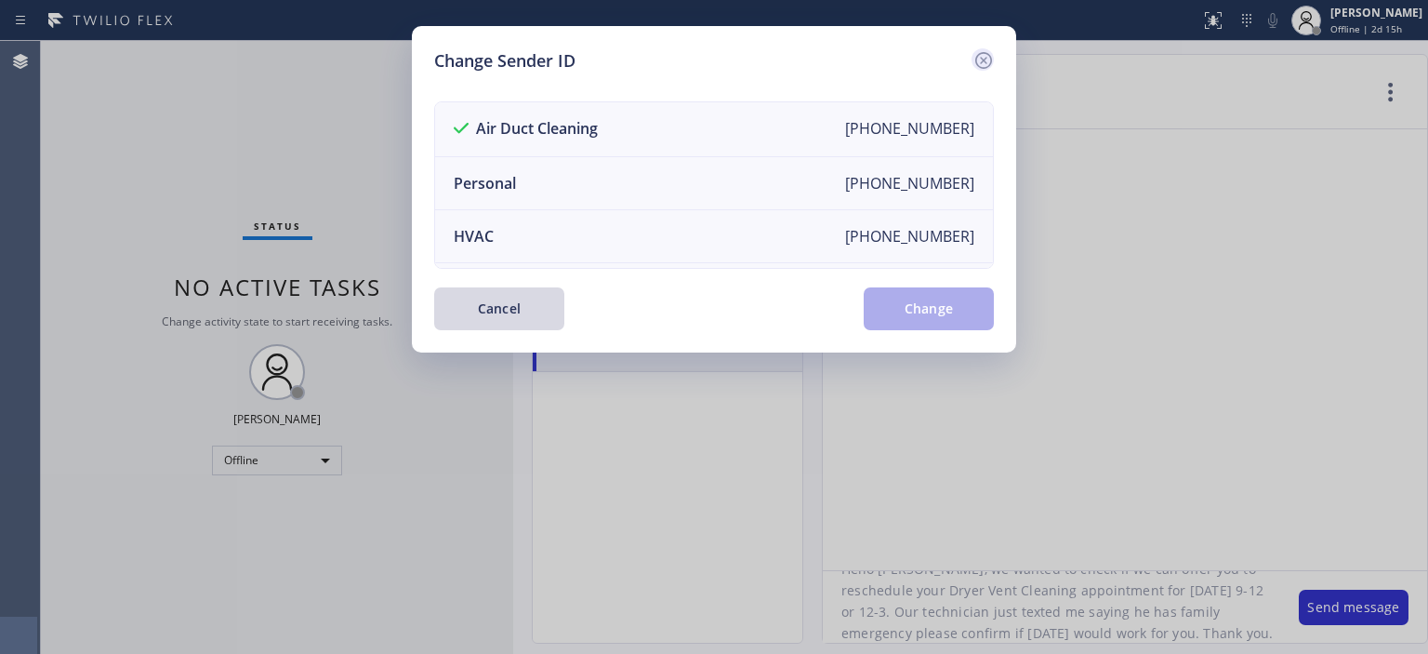
click at [993, 64] on icon at bounding box center [983, 60] width 22 height 22
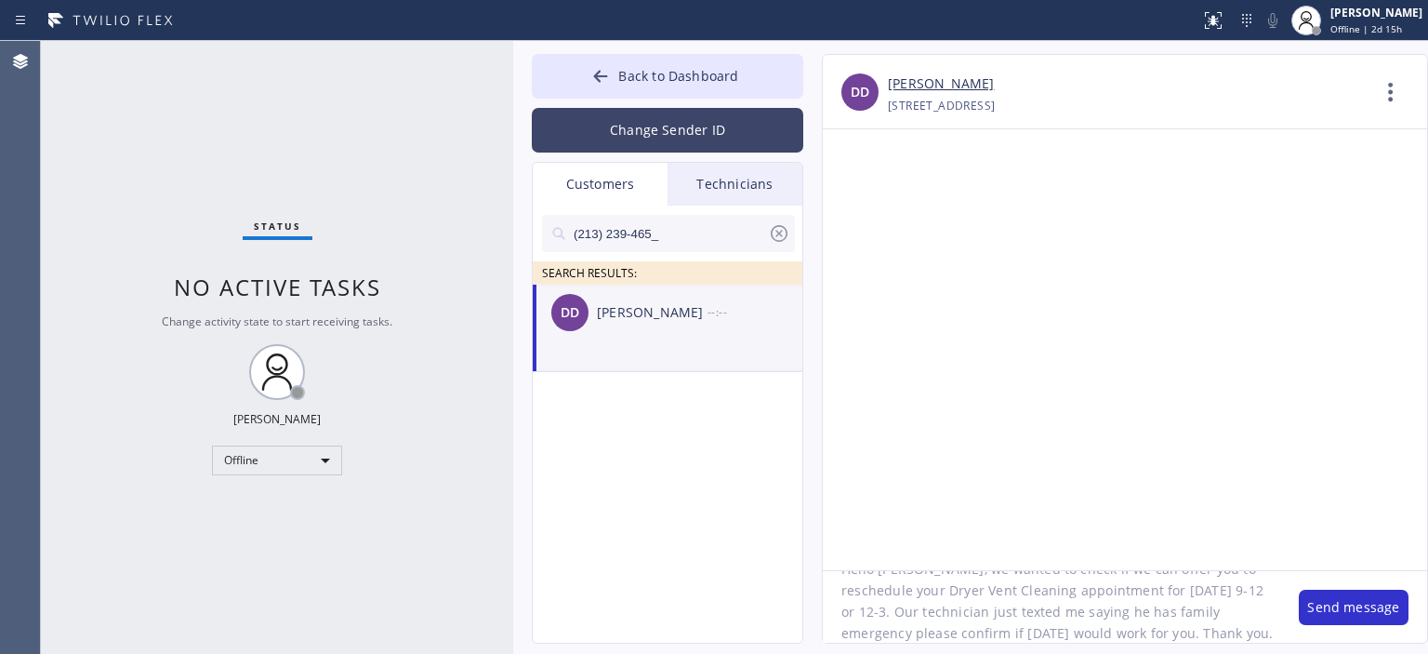
click at [651, 139] on button "Change Sender ID" at bounding box center [667, 130] width 271 height 45
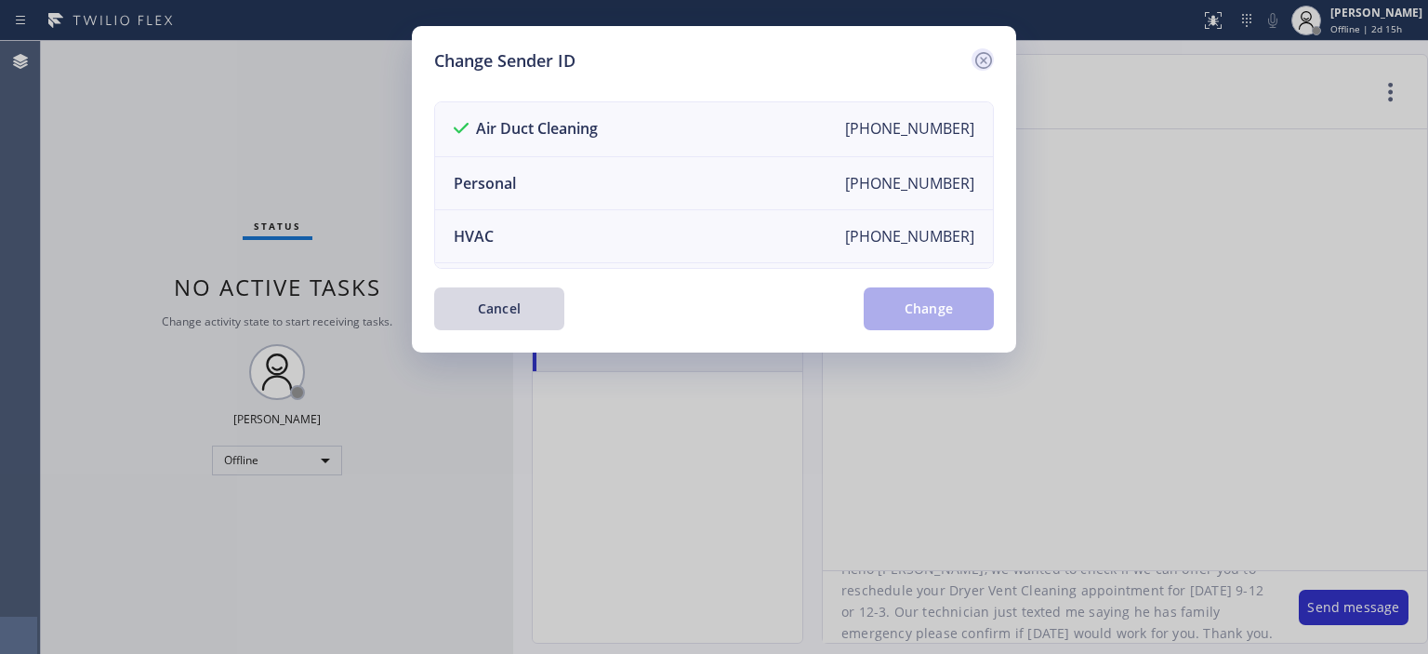
click at [984, 57] on icon at bounding box center [983, 60] width 22 height 22
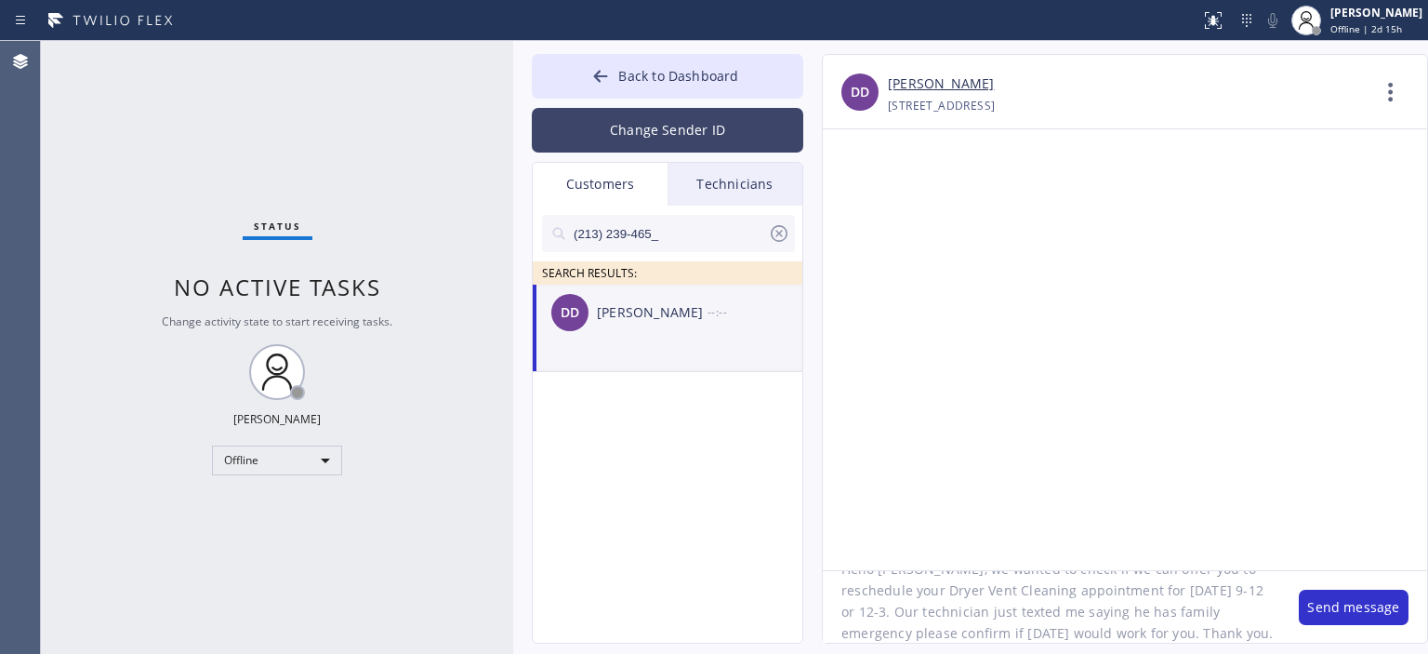
click at [682, 123] on button "Change Sender ID" at bounding box center [667, 130] width 271 height 45
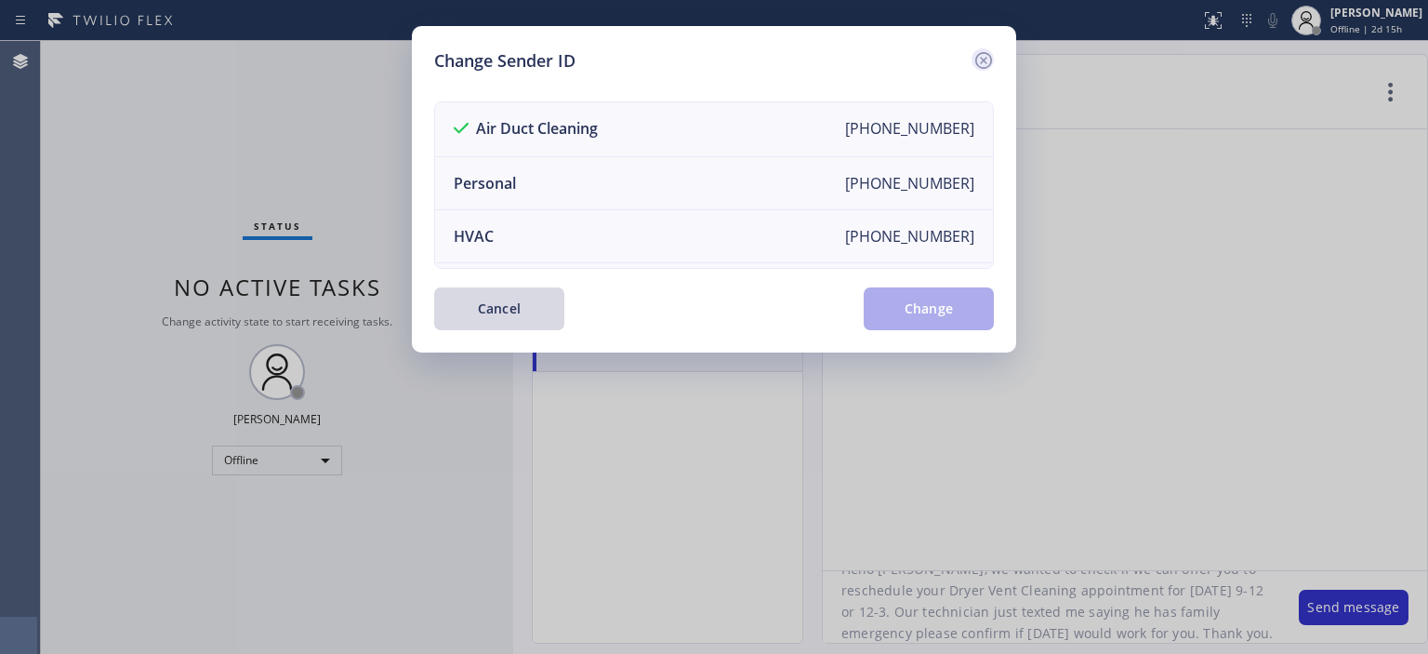
click at [989, 55] on icon at bounding box center [983, 60] width 17 height 17
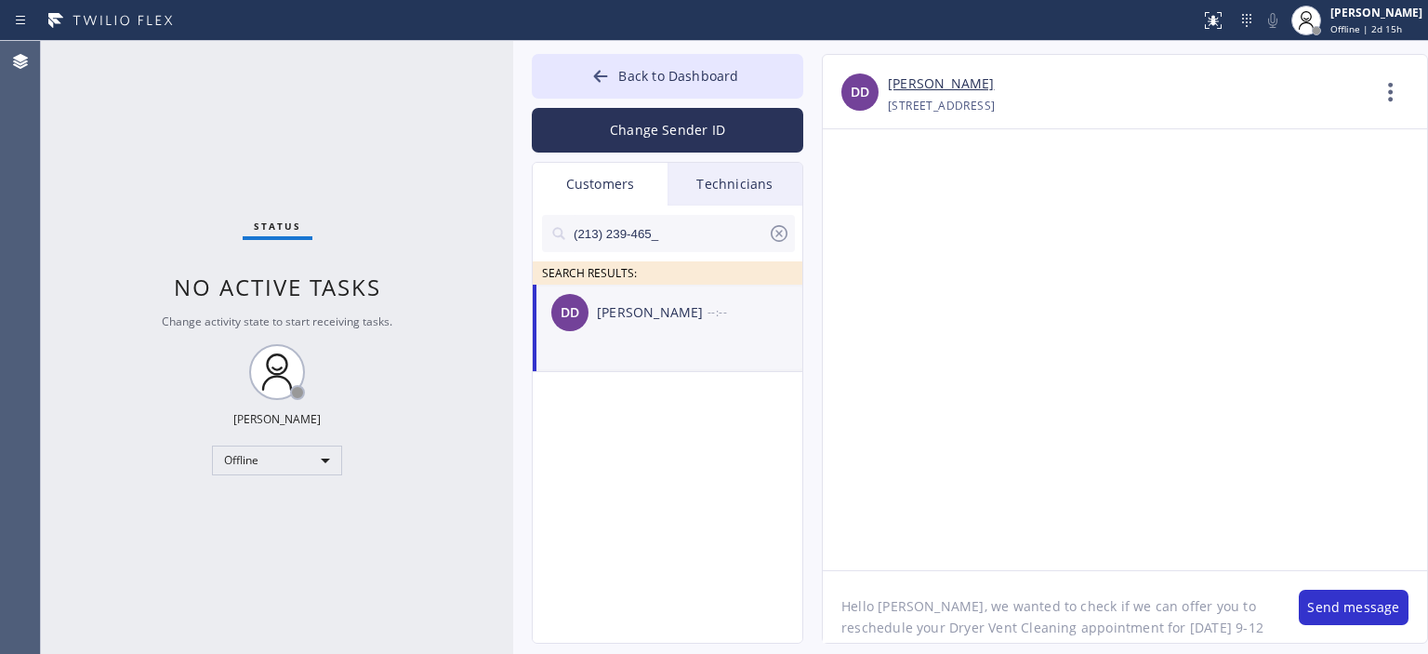
scroll to position [38, 0]
click at [1340, 601] on button "Send message" at bounding box center [1354, 606] width 110 height 35
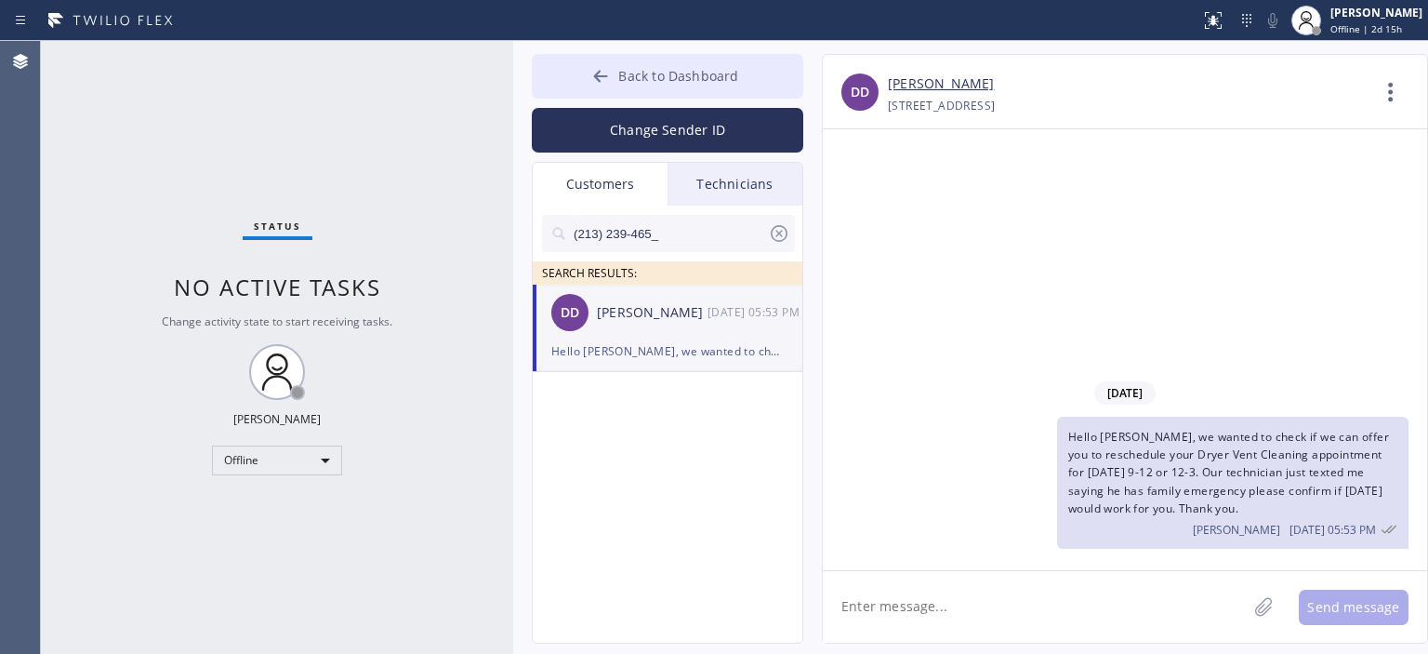
click at [568, 70] on button "Back to Dashboard" at bounding box center [667, 76] width 271 height 45
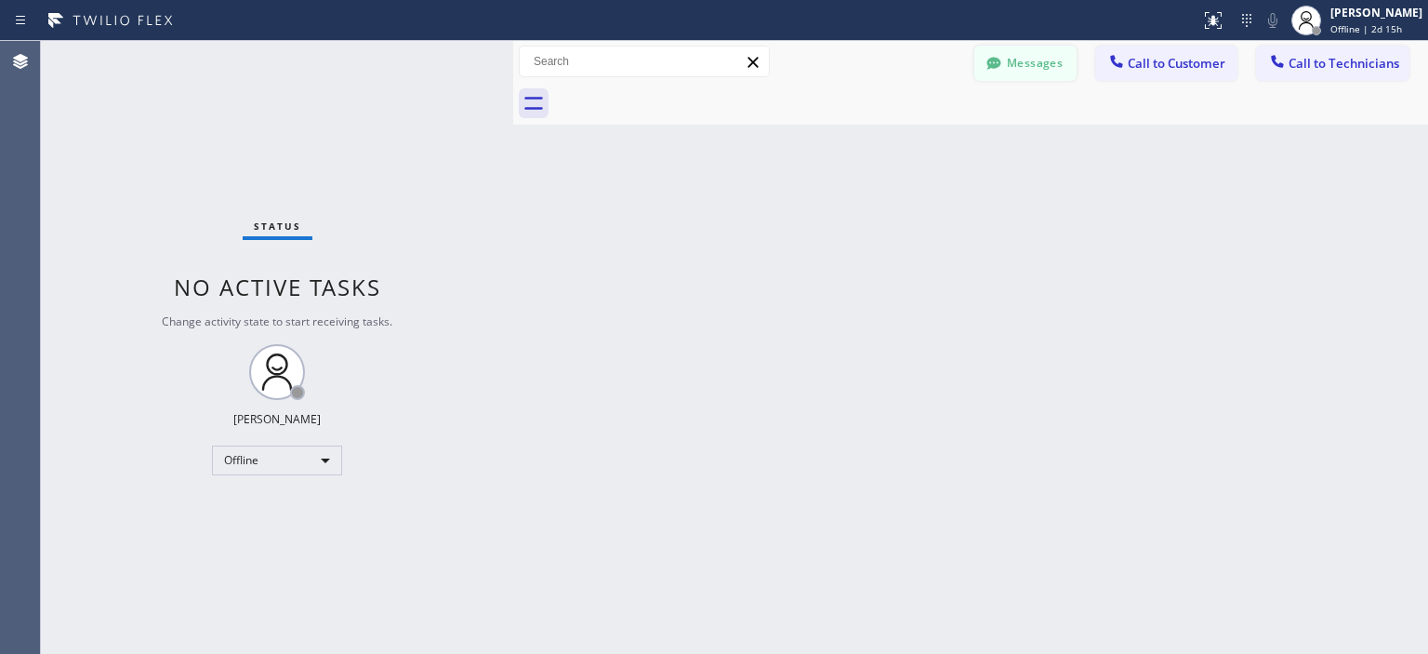
click at [1052, 61] on button "Messages" at bounding box center [1025, 63] width 102 height 35
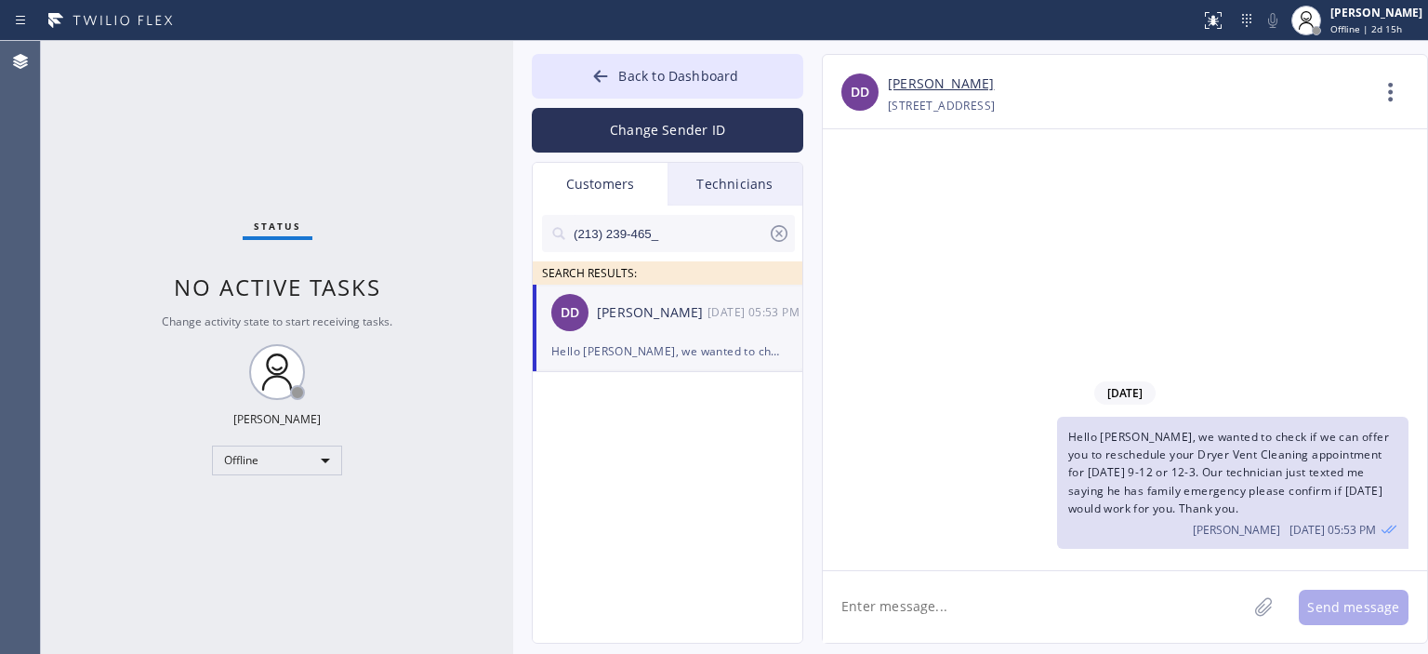
click at [786, 237] on icon at bounding box center [779, 233] width 22 height 22
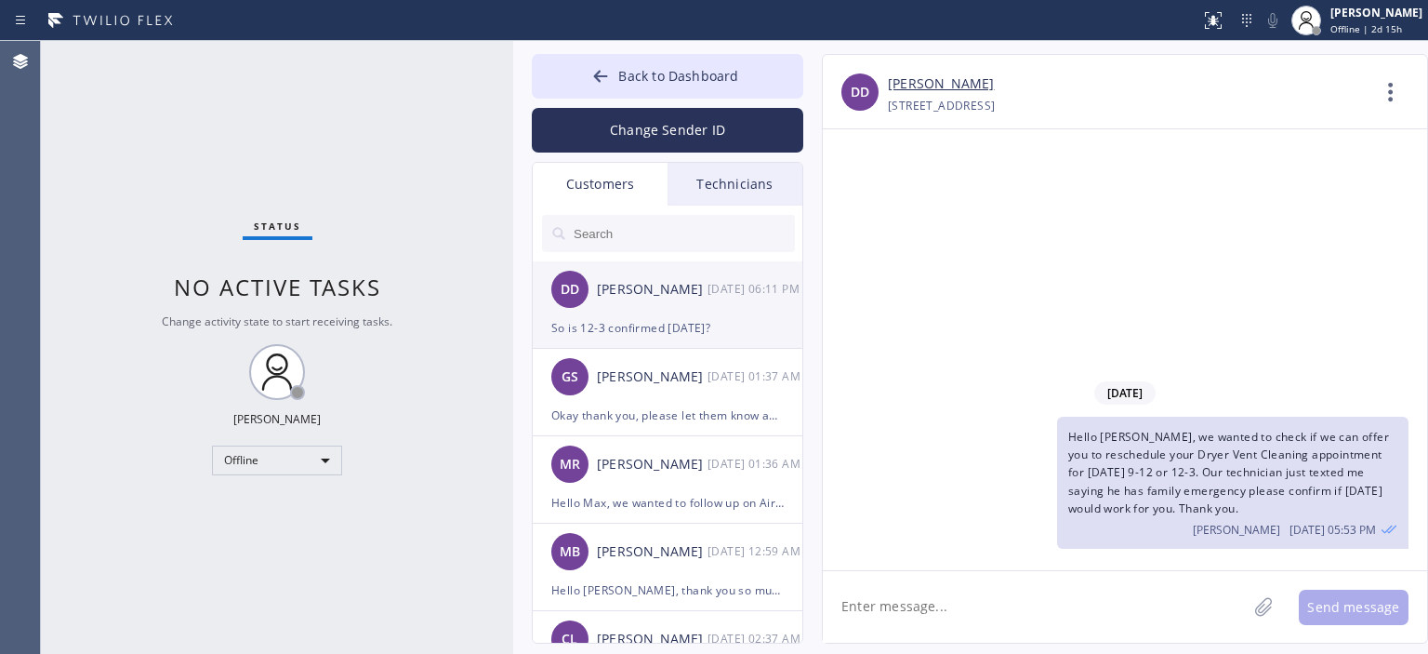
click at [680, 287] on div "[PERSON_NAME]" at bounding box center [652, 289] width 111 height 21
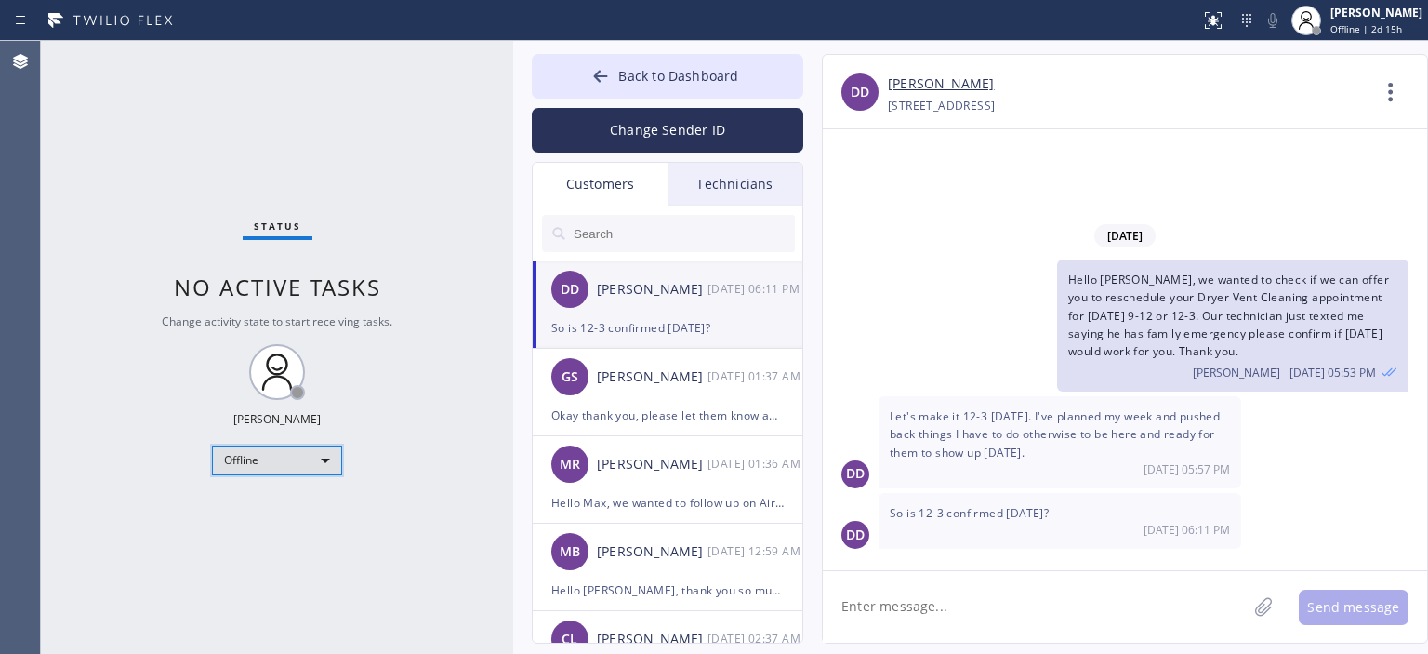
click at [294, 448] on div "Offline" at bounding box center [277, 460] width 130 height 30
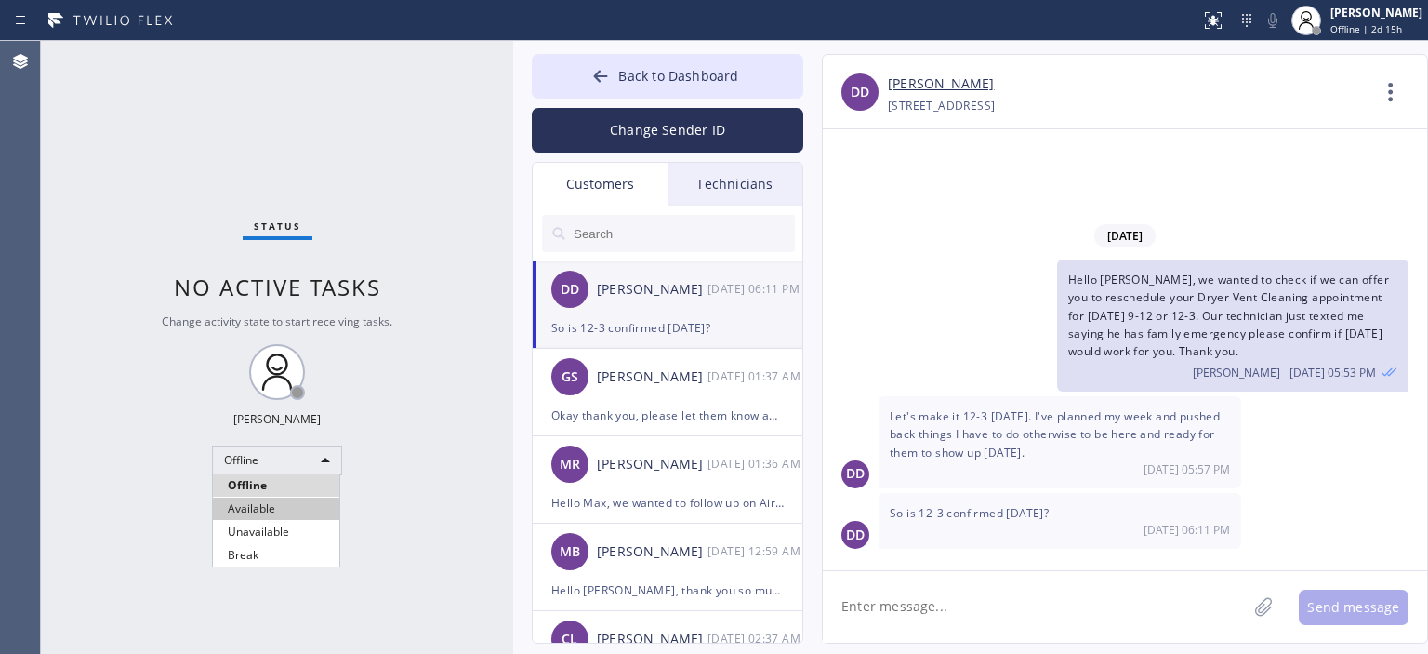
click at [280, 507] on li "Available" at bounding box center [276, 508] width 126 height 22
click at [587, 70] on button "Back to Dashboard" at bounding box center [667, 76] width 271 height 45
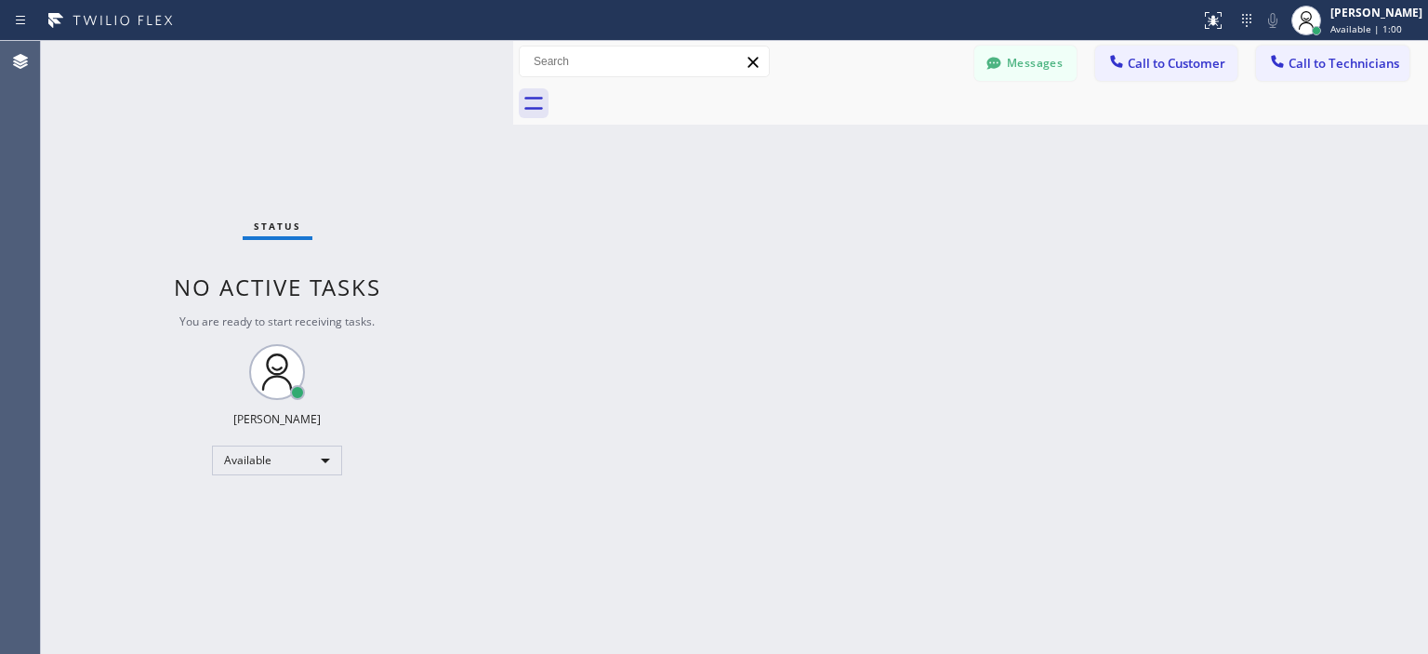
click at [54, 203] on div "Status No active tasks You are ready to start receiving tasks. [PERSON_NAME] Av…" at bounding box center [277, 347] width 472 height 613
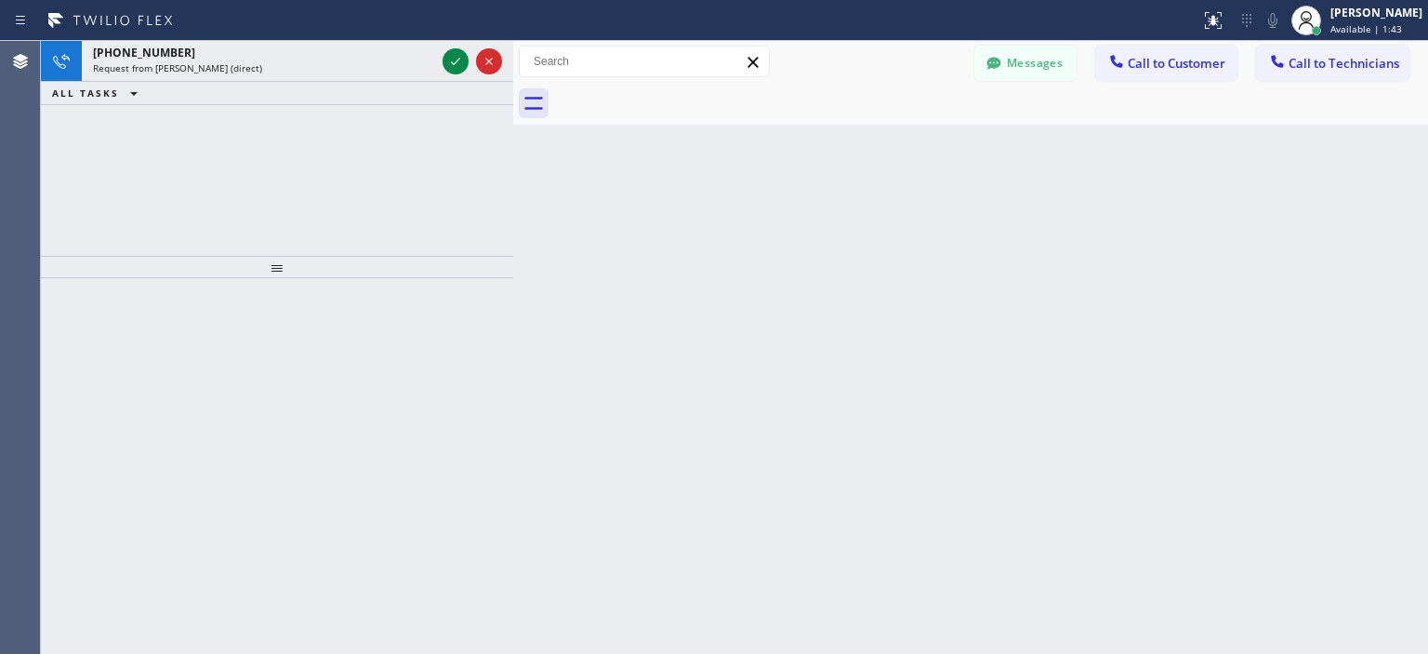
click at [71, 191] on div "[PHONE_NUMBER] Request from [PERSON_NAME] (direct) ALL TASKS ALL TASKS ACTIVE T…" at bounding box center [277, 148] width 472 height 215
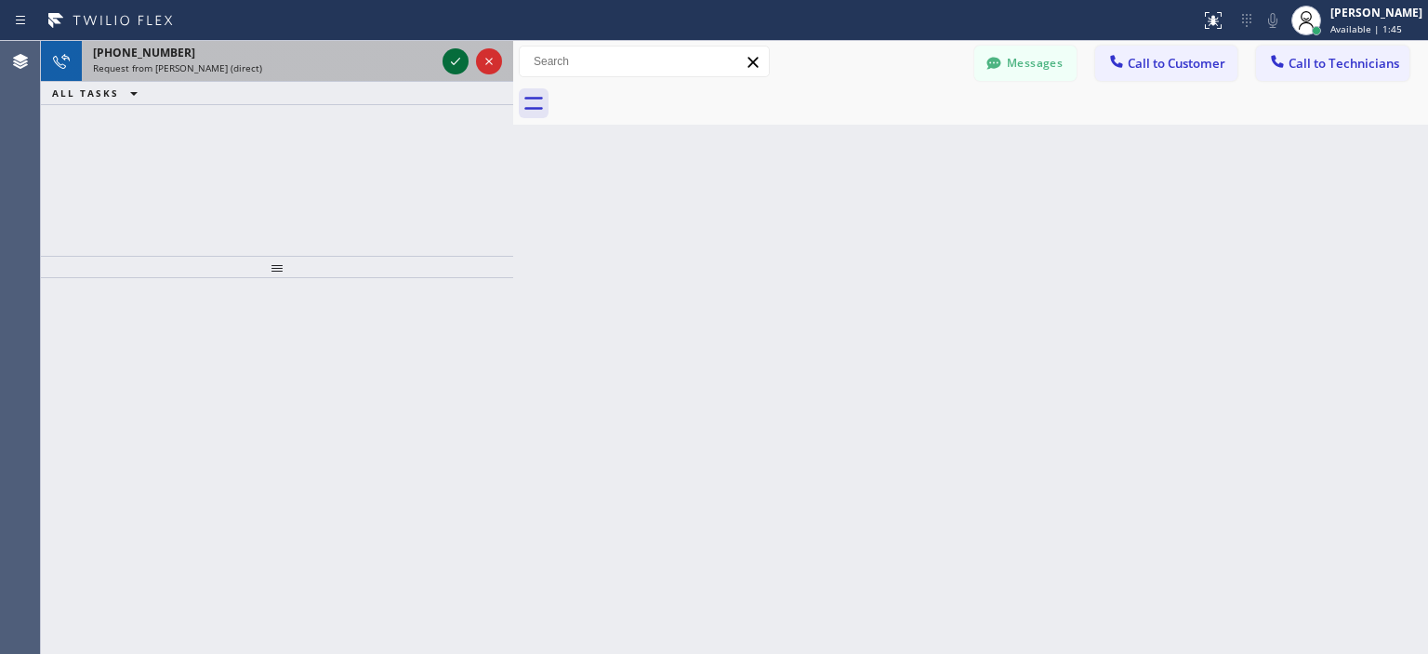
click at [448, 65] on icon at bounding box center [455, 61] width 22 height 22
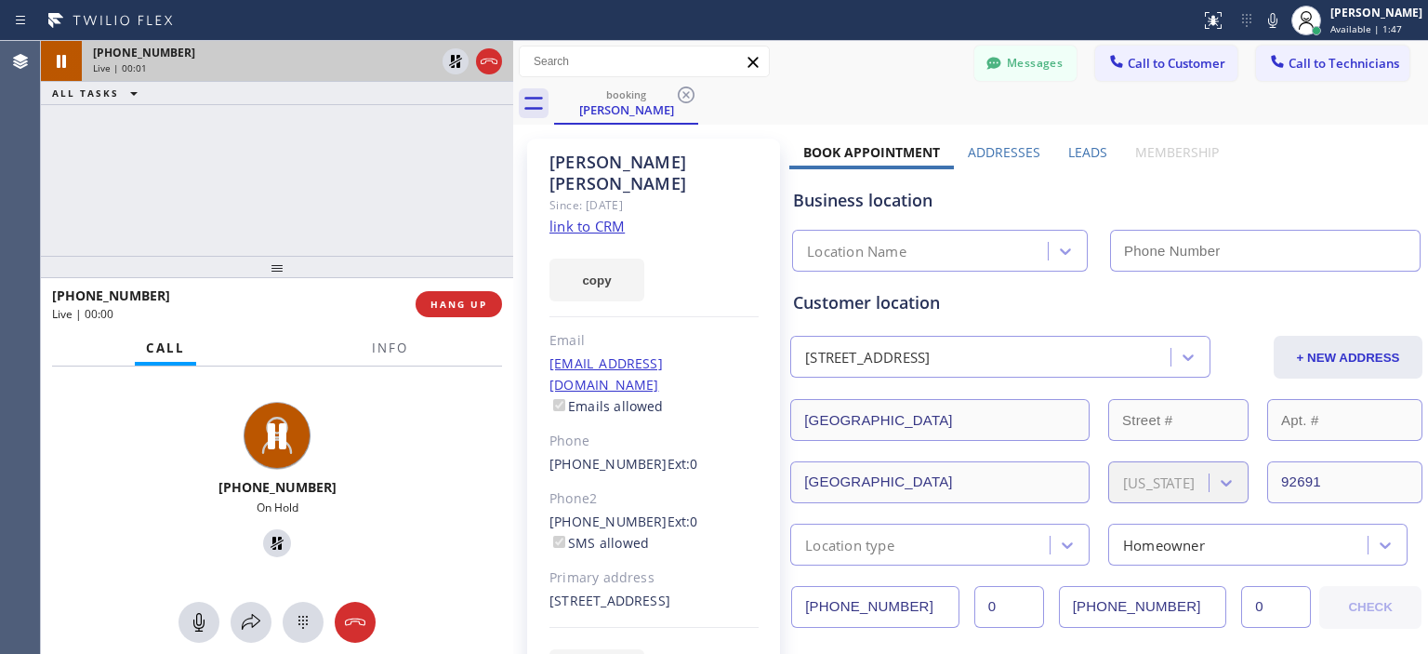
type input "[PHONE_NUMBER]"
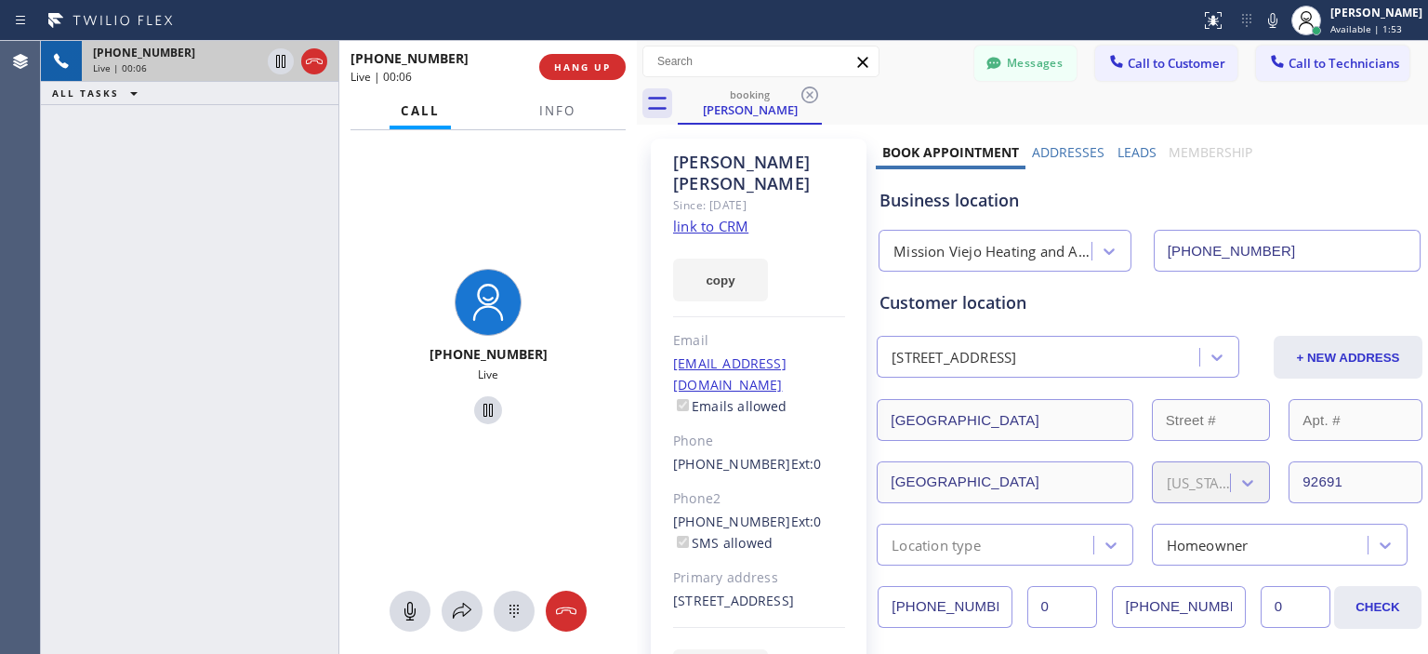
drag, startPoint x: 509, startPoint y: 85, endPoint x: 633, endPoint y: 114, distance: 127.2
click at [637, 114] on div at bounding box center [637, 347] width 0 height 613
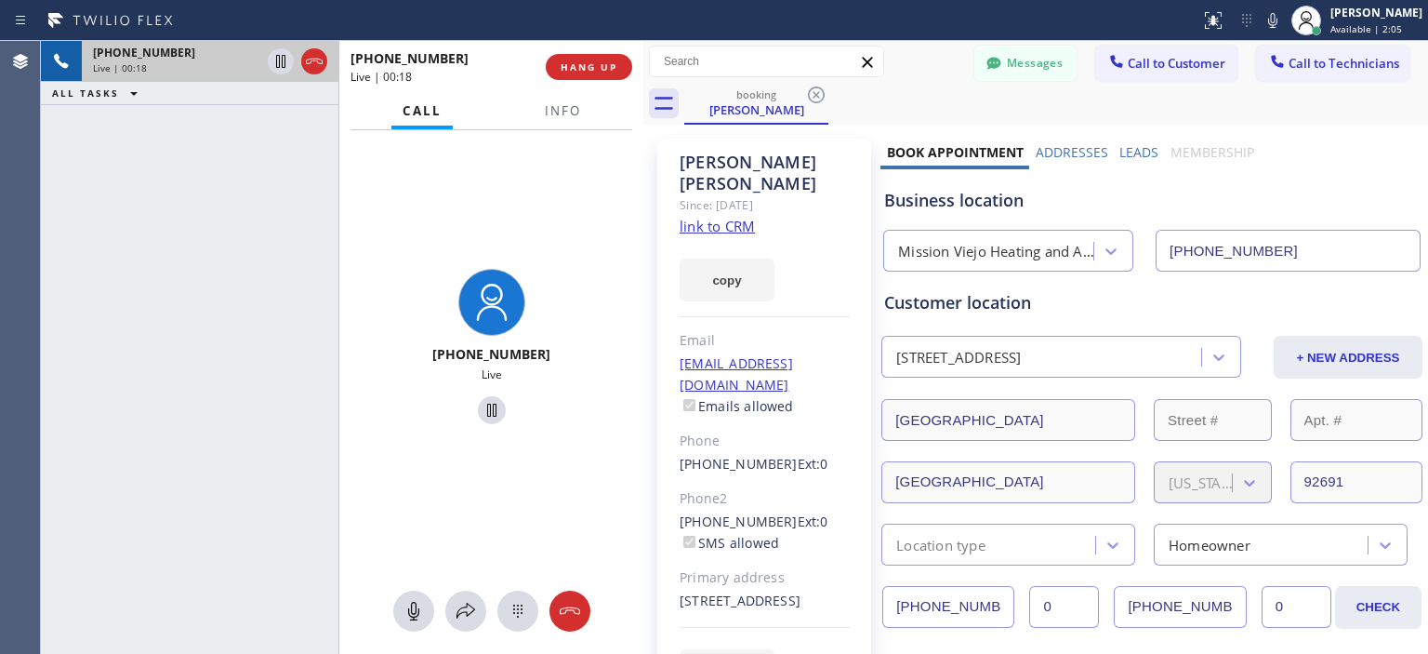
click at [643, 97] on div at bounding box center [643, 347] width 0 height 613
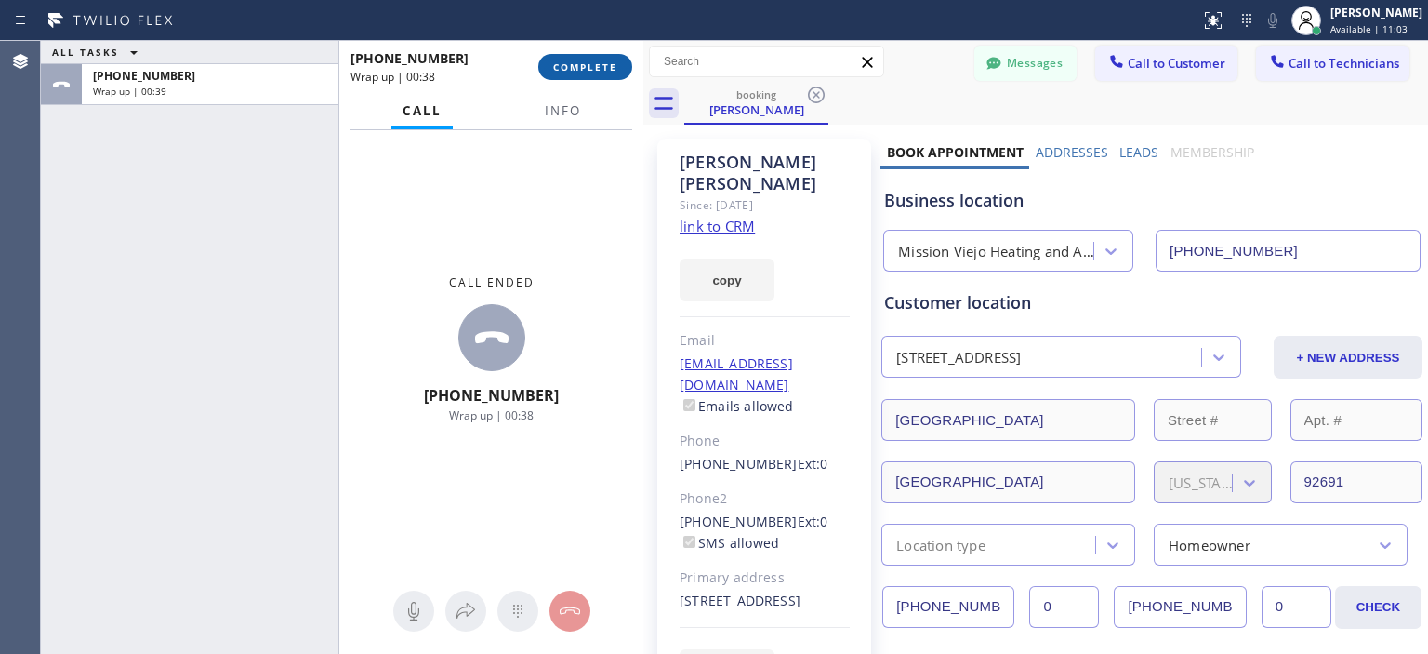
click at [580, 59] on button "COMPLETE" at bounding box center [585, 67] width 94 height 26
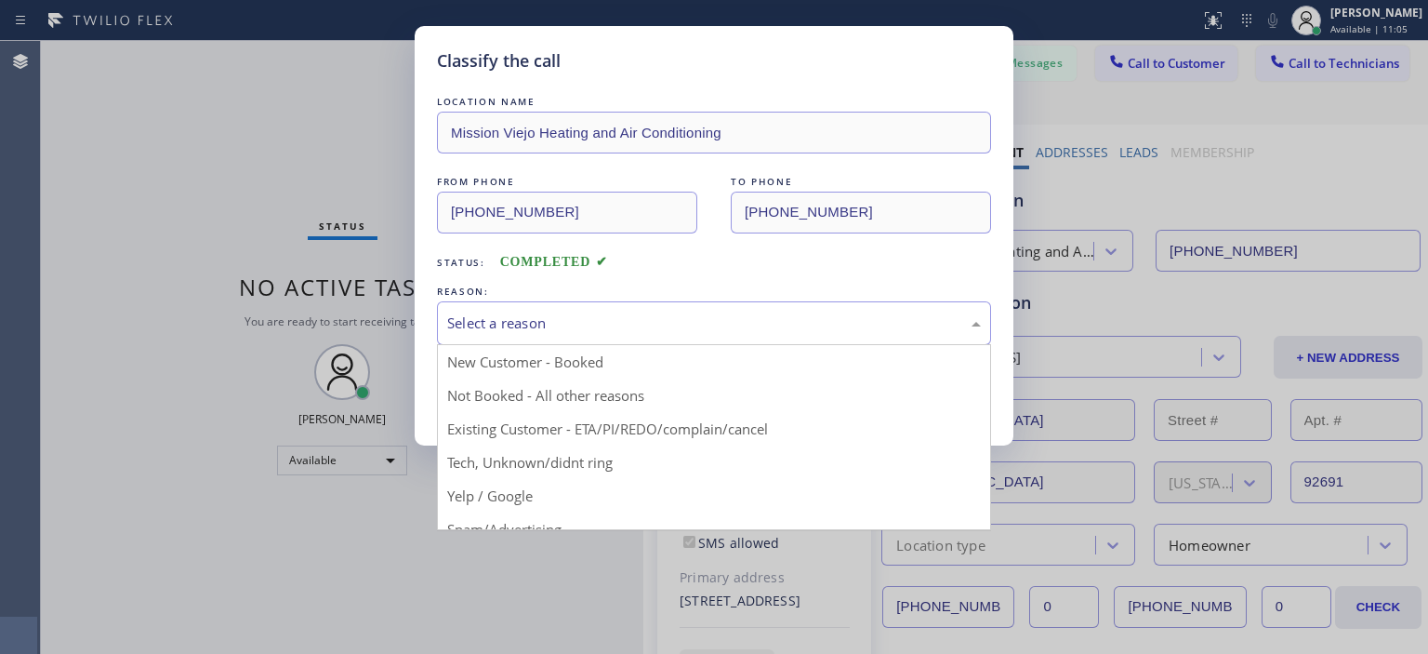
click at [736, 334] on div "Select a reason" at bounding box center [714, 323] width 554 height 44
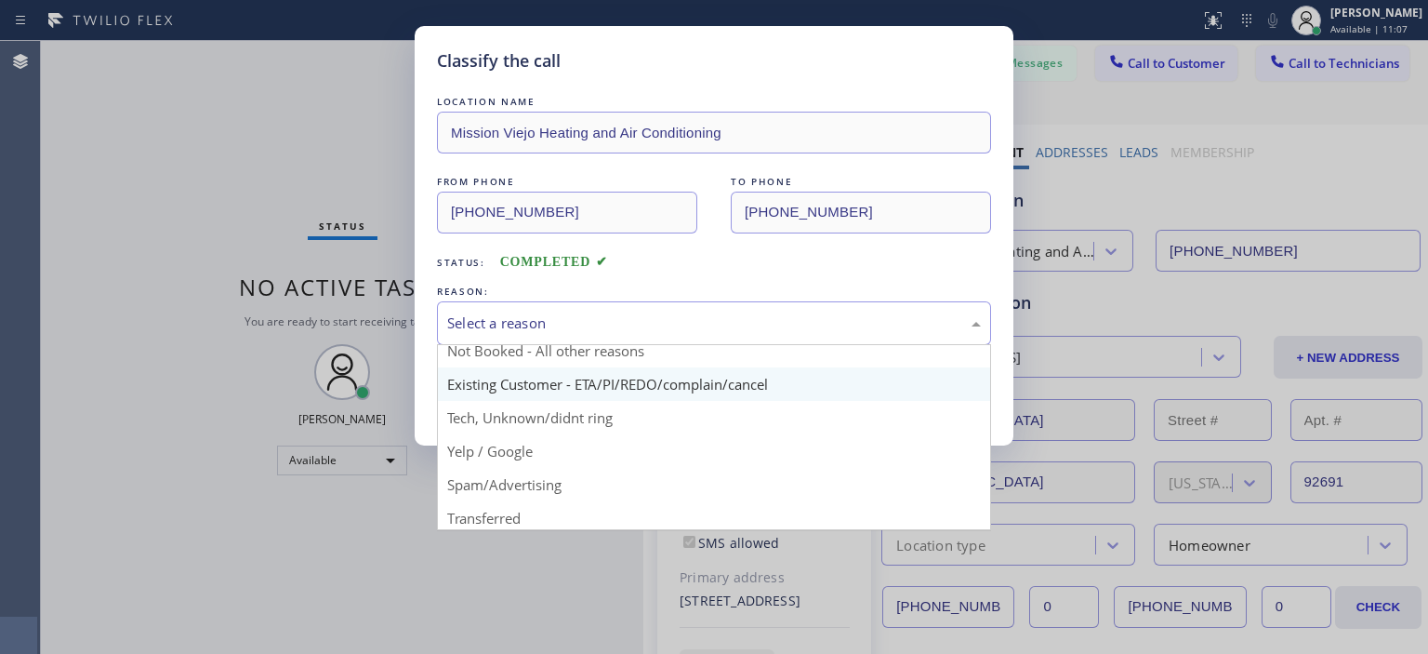
scroll to position [45, 0]
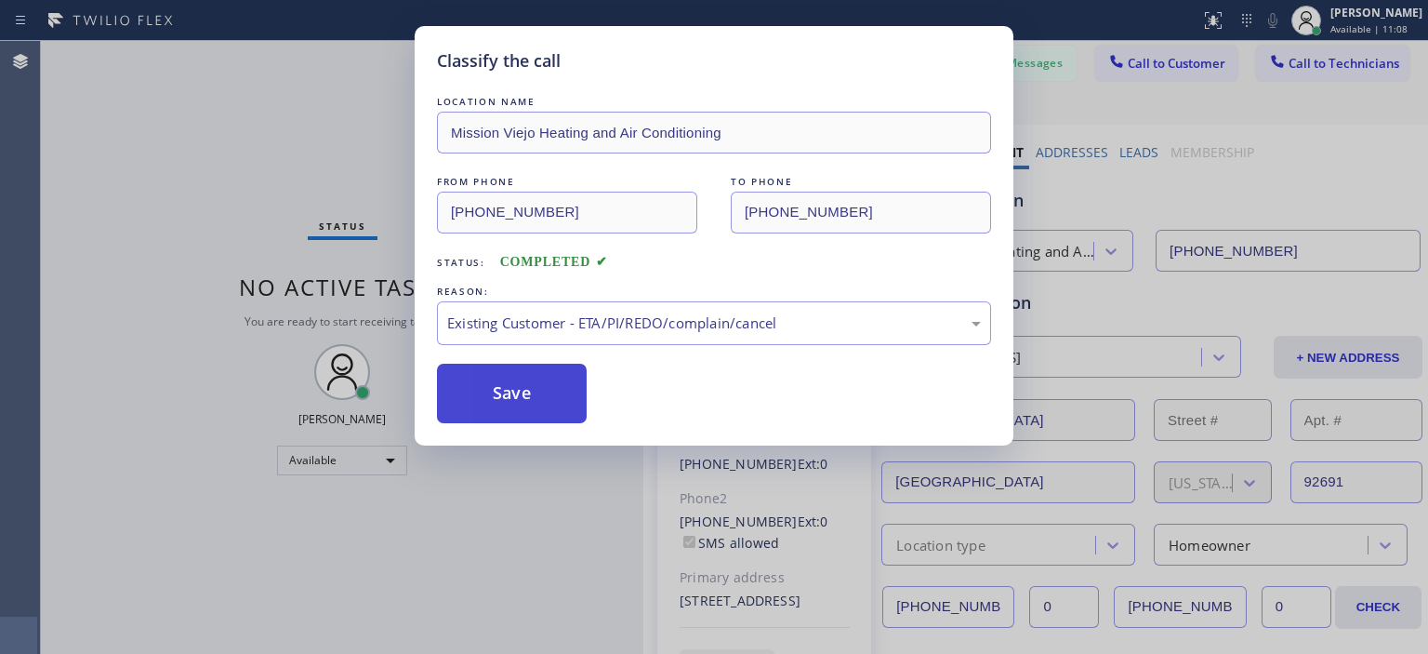
click at [556, 393] on button "Save" at bounding box center [512, 392] width 150 height 59
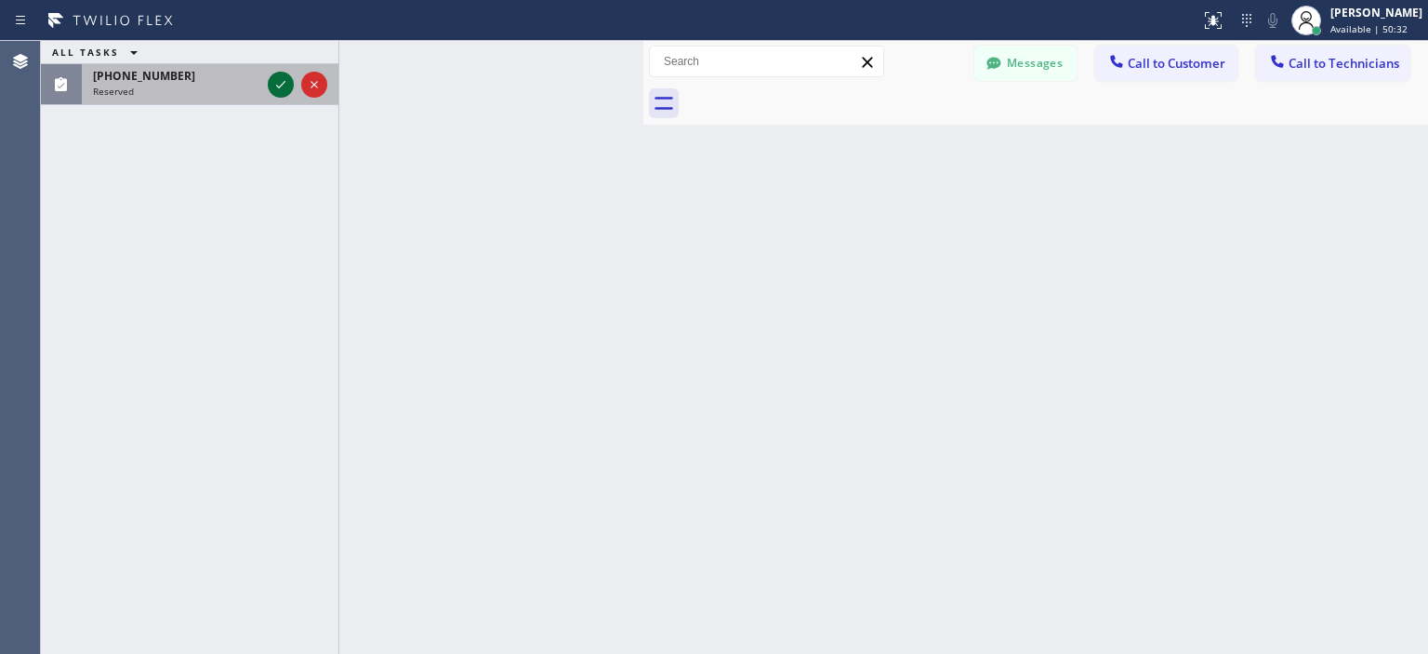
click at [279, 85] on icon at bounding box center [281, 84] width 22 height 22
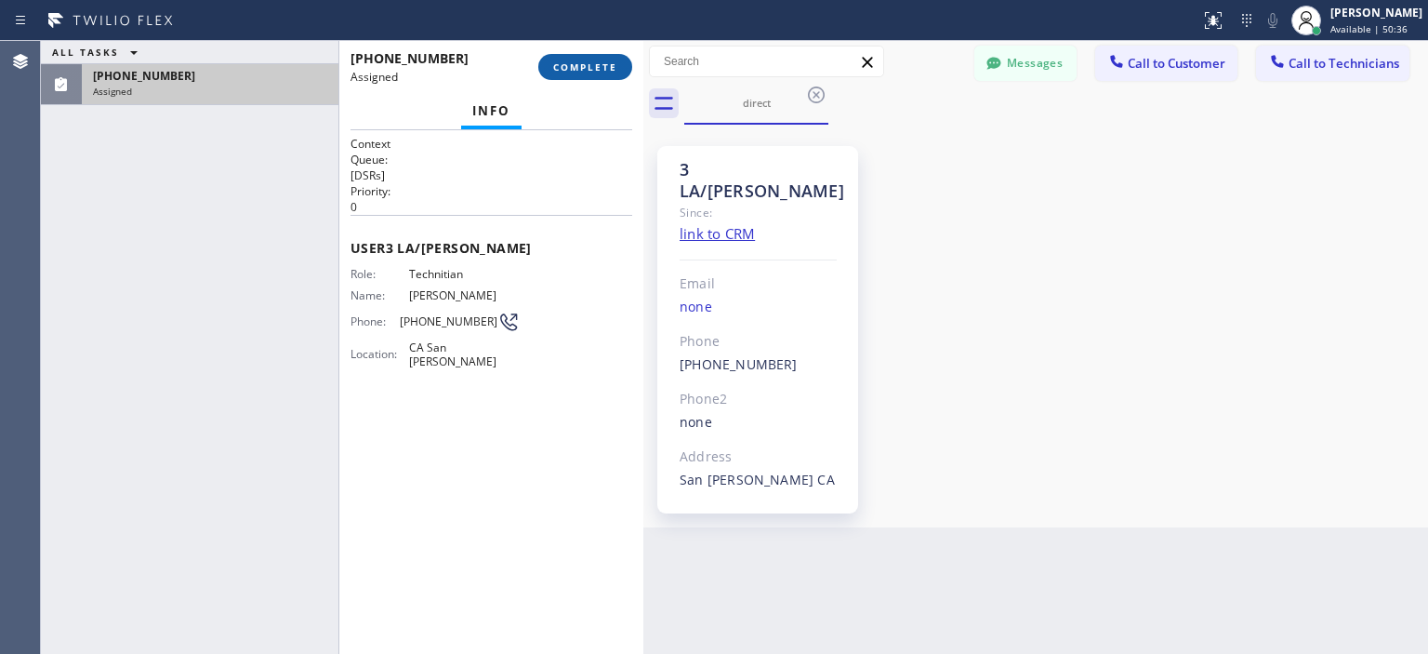
click at [569, 70] on span "COMPLETE" at bounding box center [585, 66] width 64 height 13
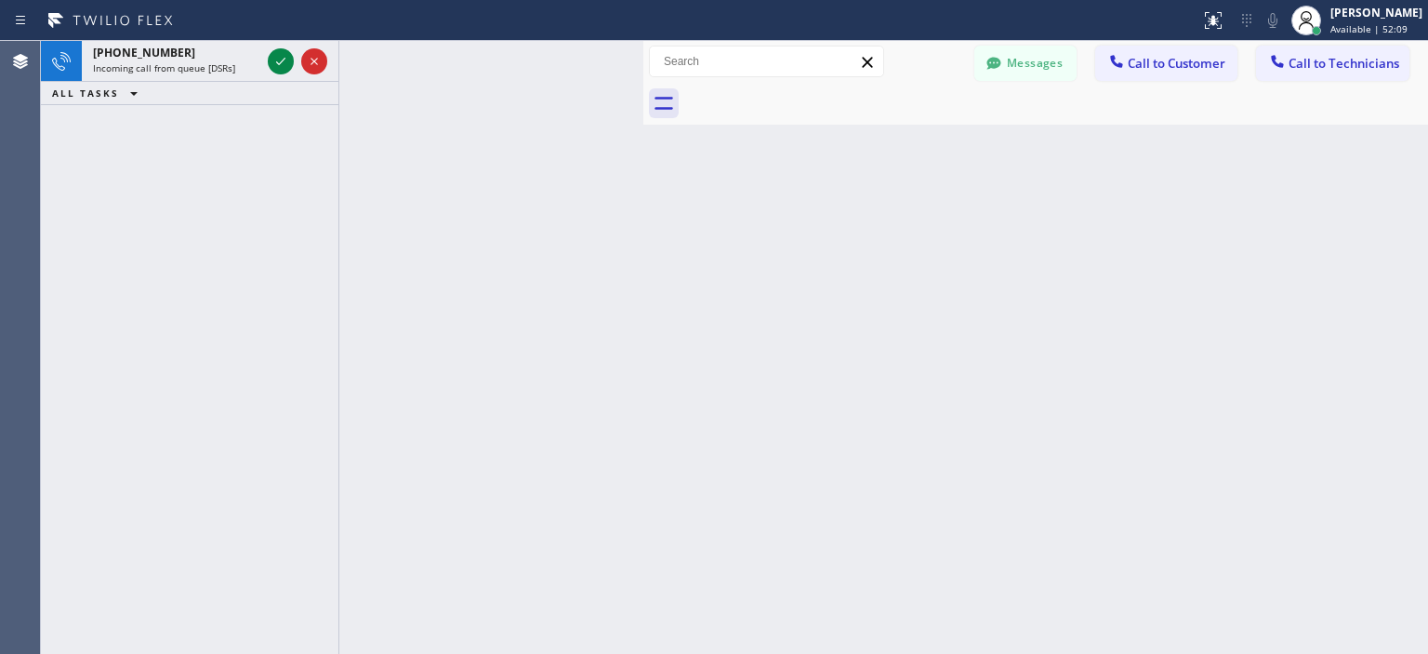
click at [283, 119] on div "[PHONE_NUMBER] Incoming call from queue [DSRs] ALL TASKS ALL TASKS ACTIVE TASKS…" at bounding box center [189, 347] width 297 height 613
drag, startPoint x: 275, startPoint y: 64, endPoint x: 271, endPoint y: 86, distance: 21.7
click at [275, 63] on icon at bounding box center [281, 61] width 22 height 22
